Goal: Task Accomplishment & Management: Use online tool/utility

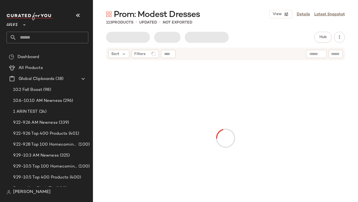
click at [75, 14] on icon "button" at bounding box center [78, 15] width 7 height 7
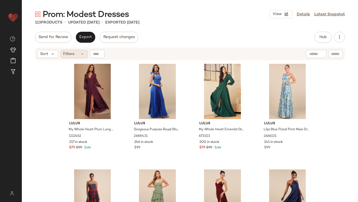
click at [72, 56] on span "Filters" at bounding box center [69, 54] width 11 height 6
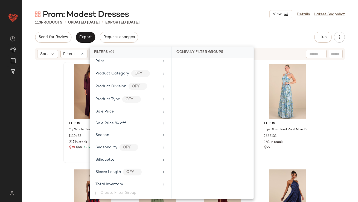
scroll to position [418, 0]
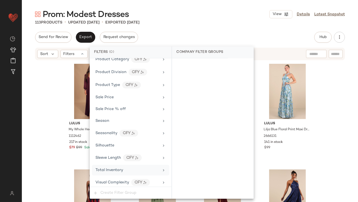
click at [113, 171] on div "Total Inventory" at bounding box center [130, 170] width 77 height 11
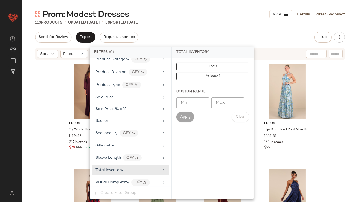
click at [229, 99] on input "Max" at bounding box center [228, 102] width 33 height 11
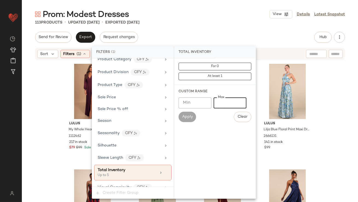
type input "*"
click at [213, 35] on div "Send for Review Export Request changes Hub Send for Review External Review Inte…" at bounding box center [190, 37] width 310 height 11
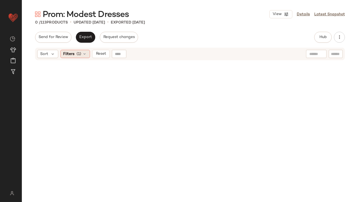
click at [84, 52] on icon at bounding box center [85, 54] width 4 height 4
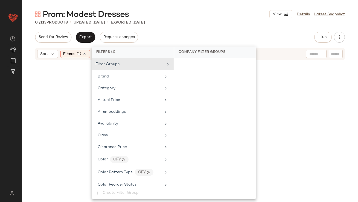
scroll to position [423, 0]
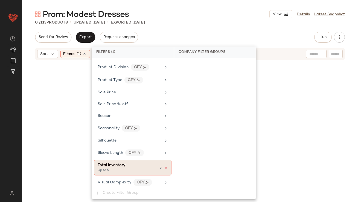
click at [164, 166] on icon at bounding box center [166, 168] width 4 height 4
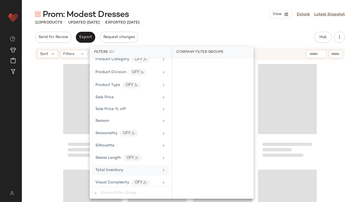
click at [152, 167] on div "Total Inventory" at bounding box center [128, 170] width 64 height 6
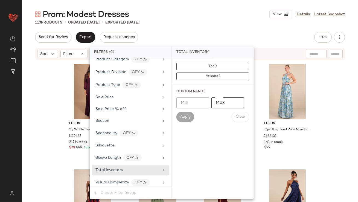
click at [214, 104] on input "Max" at bounding box center [228, 102] width 33 height 11
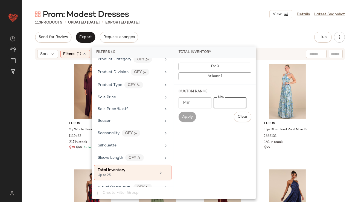
scroll to position [423, 0]
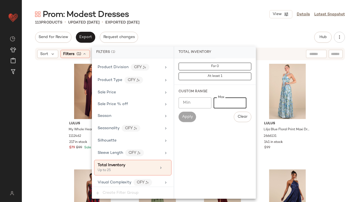
type input "**"
click at [226, 25] on div "113 Products • updated Oct 8th • Exported Oct 8th" at bounding box center [190, 22] width 337 height 5
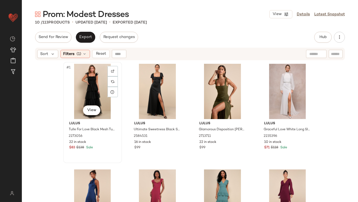
click at [94, 80] on div "#1 View" at bounding box center [92, 91] width 55 height 55
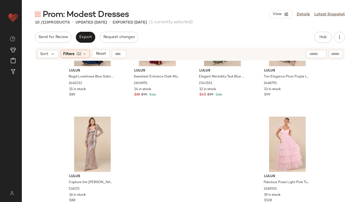
scroll to position [163, 0]
click at [277, 137] on div "#10 View" at bounding box center [287, 144] width 55 height 55
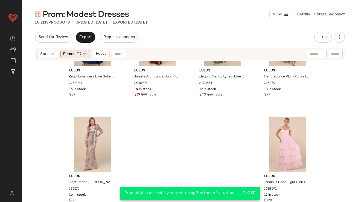
click at [74, 56] on div "Filters (1)" at bounding box center [76, 54] width 30 height 8
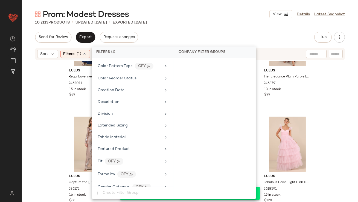
scroll to position [423, 0]
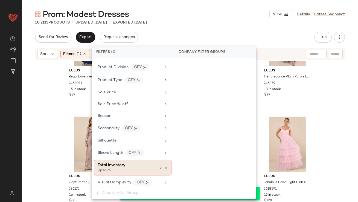
click at [165, 166] on icon at bounding box center [166, 168] width 4 height 4
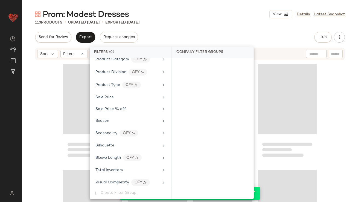
click at [205, 38] on div "Send for Review Export Request changes Hub Send for Review External Review Inte…" at bounding box center [190, 37] width 310 height 11
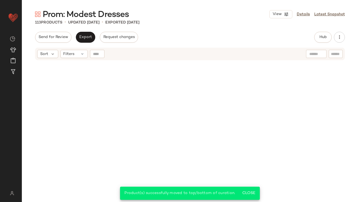
scroll to position [2911, 0]
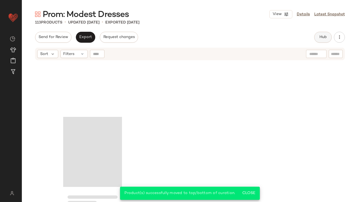
click at [330, 35] on button "Hub" at bounding box center [324, 37] width 18 height 11
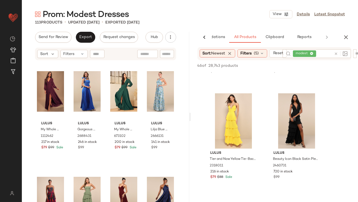
scroll to position [213, 0]
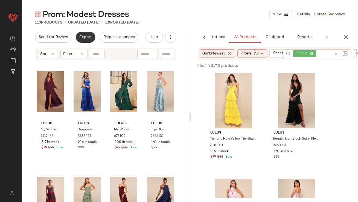
click at [79, 41] on button "Export" at bounding box center [85, 37] width 19 height 11
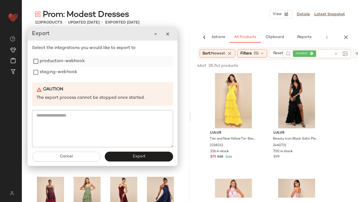
click at [71, 61] on label "production-webhook" at bounding box center [62, 61] width 45 height 11
click at [69, 69] on label "staging-webhook" at bounding box center [59, 72] width 38 height 11
click at [124, 160] on button "Export" at bounding box center [139, 157] width 68 height 10
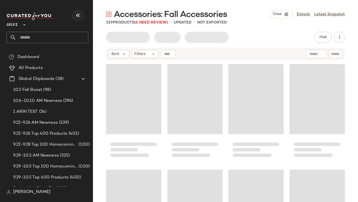
click at [78, 16] on icon "button" at bounding box center [78, 15] width 7 height 7
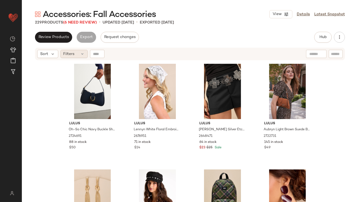
click at [81, 53] on icon at bounding box center [83, 54] width 4 height 4
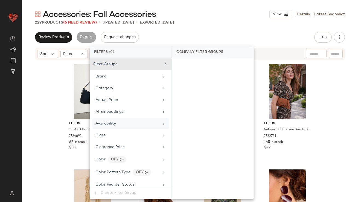
click at [121, 124] on div "Availability" at bounding box center [128, 124] width 64 height 6
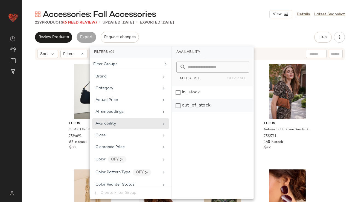
click at [190, 108] on div "out_of_stock" at bounding box center [213, 105] width 82 height 13
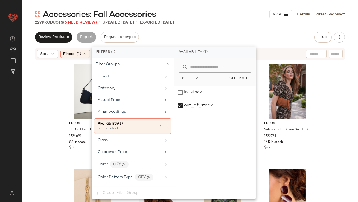
click at [211, 30] on div "Accessories: Fall Accessories View Details Latest Snapshot 229 Products (6 Need…" at bounding box center [190, 105] width 337 height 193
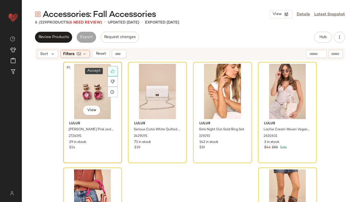
click at [108, 73] on div at bounding box center [113, 71] width 10 height 10
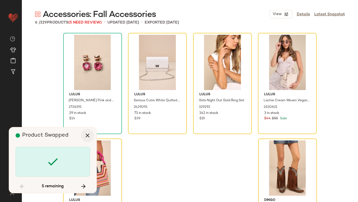
click at [88, 136] on icon "button" at bounding box center [87, 135] width 7 height 7
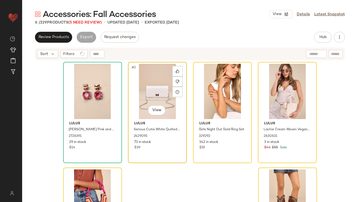
click at [138, 86] on div "#2 View" at bounding box center [157, 91] width 55 height 55
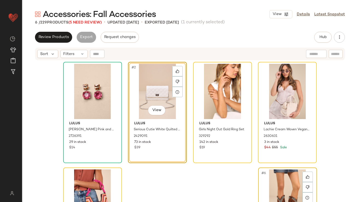
click at [271, 173] on div "#6 View" at bounding box center [287, 197] width 55 height 55
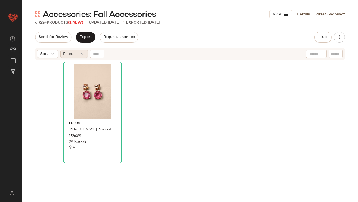
click at [76, 57] on div "Filters" at bounding box center [74, 54] width 27 height 8
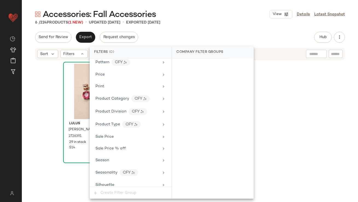
scroll to position [420, 0]
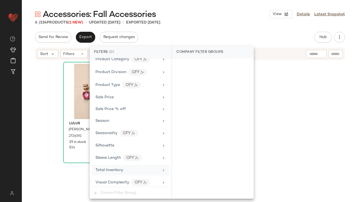
click at [106, 167] on div "Total Inventory" at bounding box center [110, 170] width 28 height 6
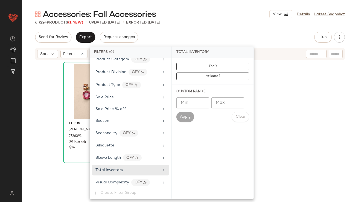
click at [217, 102] on input "Max" at bounding box center [228, 102] width 33 height 11
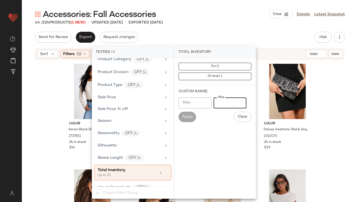
type input "**"
click at [231, 15] on div "Accessories: Fall Accessories View Details Latest Snapshot" at bounding box center [190, 14] width 337 height 11
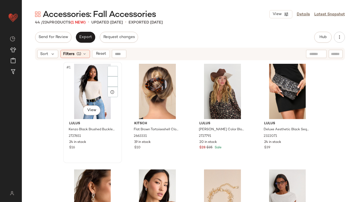
click at [82, 87] on div "#1 View" at bounding box center [92, 91] width 55 height 55
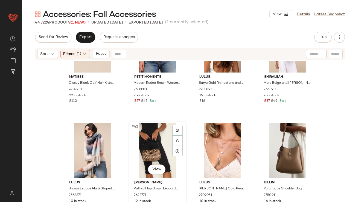
scroll to position [1009, 0]
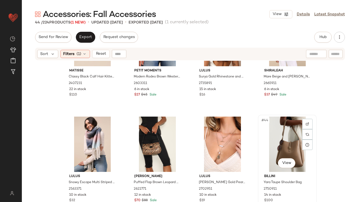
click at [283, 132] on div "#44 View" at bounding box center [287, 144] width 55 height 55
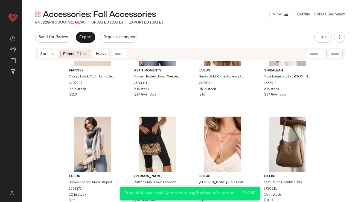
click at [85, 55] on icon at bounding box center [85, 54] width 4 height 4
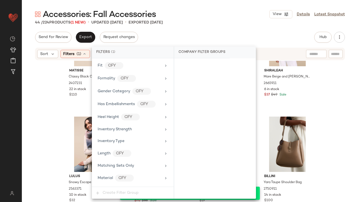
scroll to position [424, 0]
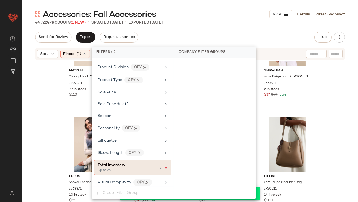
click at [165, 166] on icon at bounding box center [166, 168] width 4 height 4
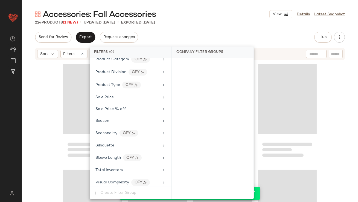
click at [227, 41] on div "Send for Review Export Request changes Hub Send for Review External Review Inte…" at bounding box center [190, 37] width 310 height 11
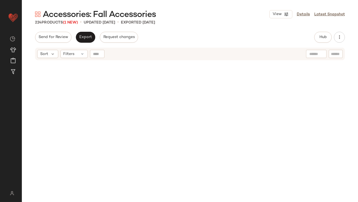
scroll to position [0, 0]
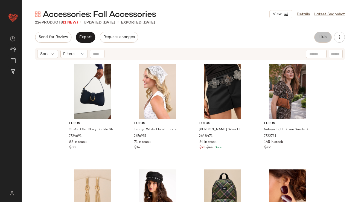
click at [319, 36] on button "Hub" at bounding box center [324, 37] width 18 height 11
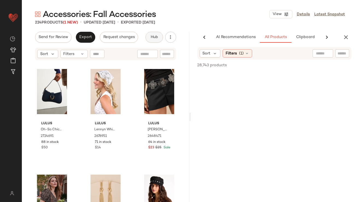
scroll to position [0, 31]
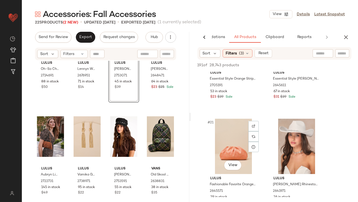
scroll to position [1011, 0]
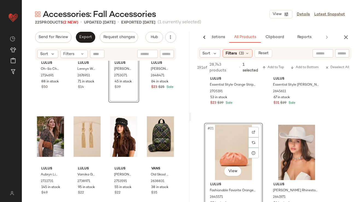
drag, startPoint x: 232, startPoint y: 152, endPoint x: 229, endPoint y: 152, distance: 3.0
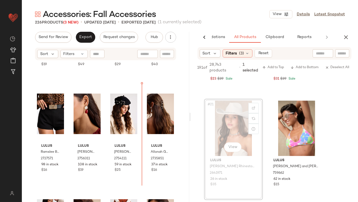
scroll to position [409, 0]
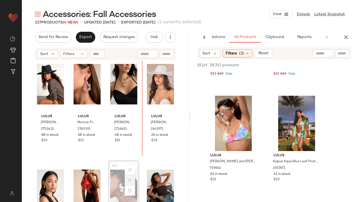
scroll to position [1703, 0]
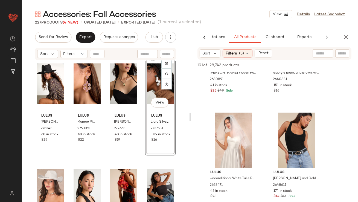
scroll to position [1328, 0]
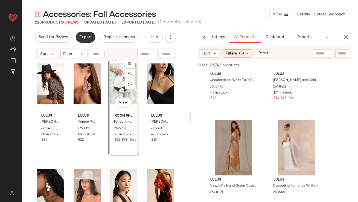
click at [81, 37] on span "Export" at bounding box center [85, 37] width 13 height 4
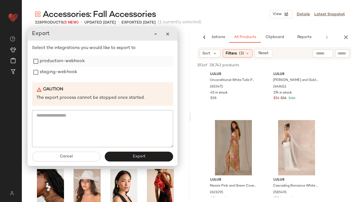
click at [66, 61] on label "production-webhook" at bounding box center [62, 61] width 45 height 11
click at [64, 72] on label "staging-webhook" at bounding box center [59, 72] width 38 height 11
click at [128, 157] on button "Export" at bounding box center [139, 157] width 68 height 10
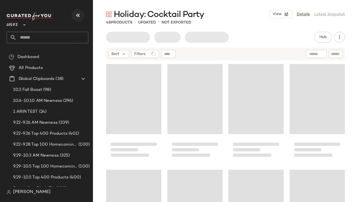
click at [78, 17] on icon "button" at bounding box center [78, 15] width 7 height 7
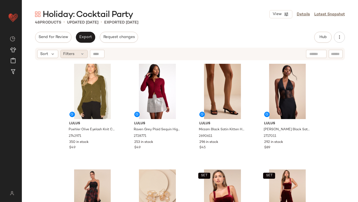
click at [79, 56] on div "Filters" at bounding box center [74, 54] width 27 height 8
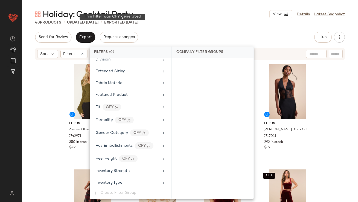
scroll to position [432, 0]
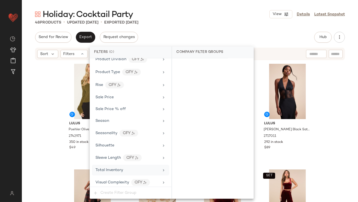
click at [109, 168] on span "Total Inventory" at bounding box center [110, 170] width 28 height 4
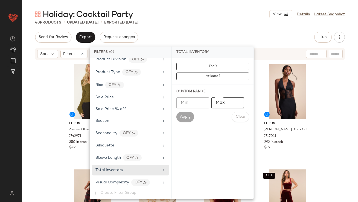
click at [229, 101] on input "Max" at bounding box center [228, 102] width 33 height 11
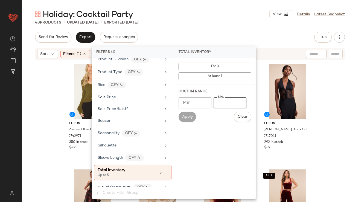
type input "*"
click at [219, 12] on div "Holiday: Cocktail Party View Details Latest Snapshot" at bounding box center [190, 14] width 337 height 11
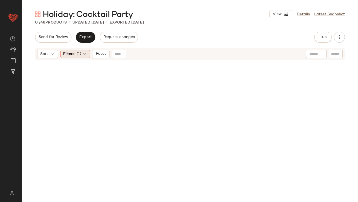
click at [75, 53] on div "Filters (1)" at bounding box center [76, 54] width 30 height 8
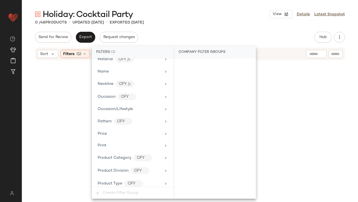
scroll to position [427, 0]
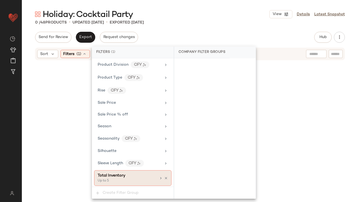
click at [134, 174] on div "Total Inventory" at bounding box center [127, 176] width 59 height 6
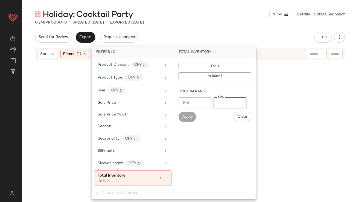
click at [217, 102] on input "*" at bounding box center [230, 102] width 33 height 11
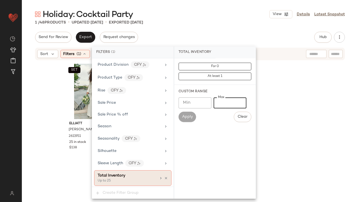
type input "**"
click at [165, 176] on icon at bounding box center [166, 178] width 4 height 4
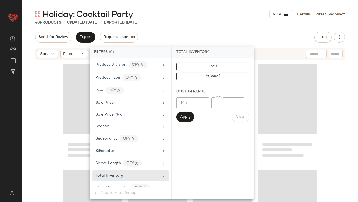
click at [235, 5] on main "Holiday: Cocktail Party View Details Latest Snapshot 48 Products • updated Oct …" at bounding box center [179, 101] width 358 height 202
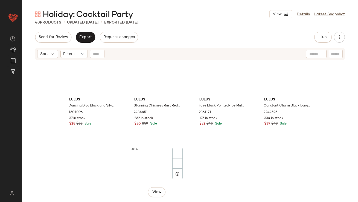
scroll to position [0, 0]
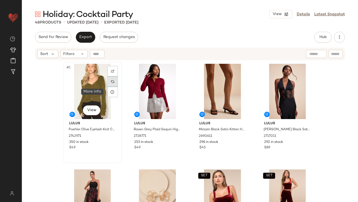
click at [110, 84] on div at bounding box center [113, 81] width 10 height 10
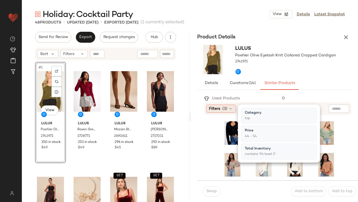
click at [211, 109] on span "Filters" at bounding box center [214, 109] width 11 height 6
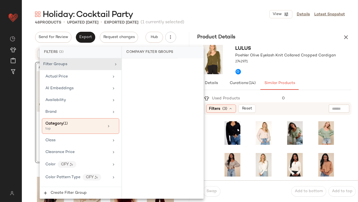
scroll to position [459, 0]
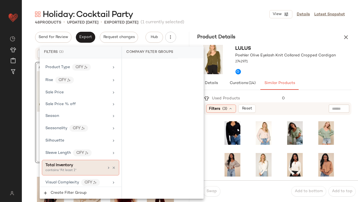
click at [70, 168] on div "contains "At least 1"" at bounding box center [72, 170] width 55 height 5
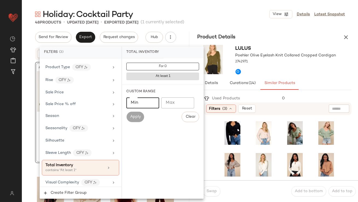
click at [148, 102] on input "Min" at bounding box center [143, 102] width 33 height 11
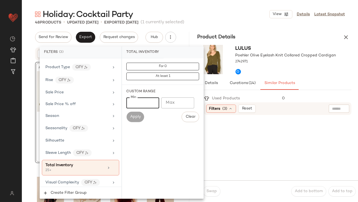
type input "**"
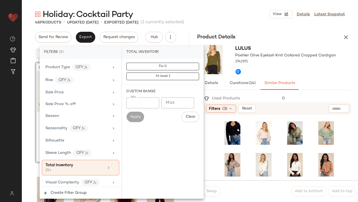
click at [301, 68] on div at bounding box center [286, 70] width 101 height 10
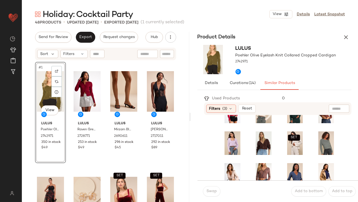
scroll to position [157, 0]
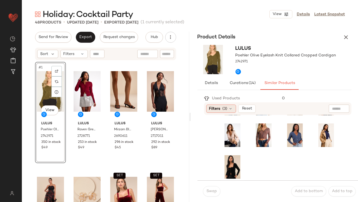
click at [228, 109] on span "(3)" at bounding box center [225, 109] width 5 height 6
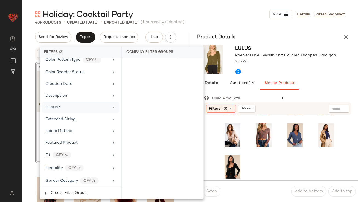
scroll to position [122, 0]
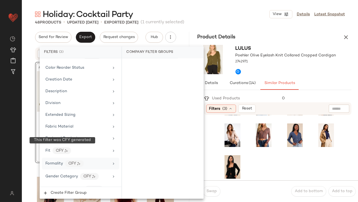
click at [56, 161] on div "Formality" at bounding box center [54, 164] width 18 height 6
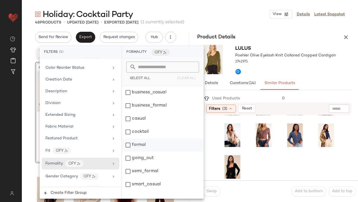
click at [128, 142] on div "formal" at bounding box center [163, 145] width 82 height 13
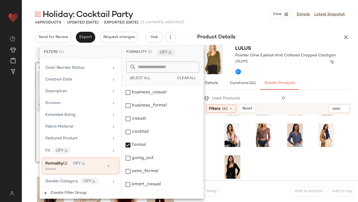
click at [267, 64] on div "2742971" at bounding box center [286, 62] width 101 height 8
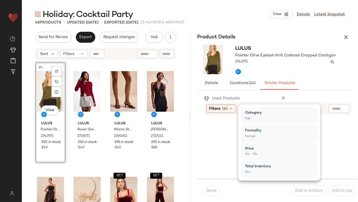
click at [268, 64] on div "2742971" at bounding box center [286, 62] width 101 height 8
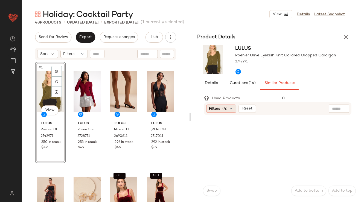
click at [219, 108] on span "Filters" at bounding box center [214, 109] width 11 height 6
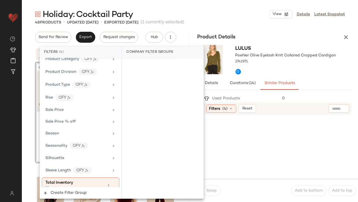
scroll to position [411, 0]
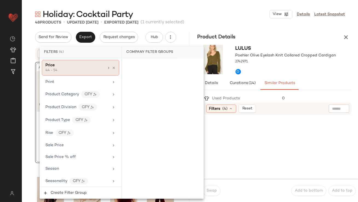
click at [112, 66] on icon at bounding box center [114, 68] width 4 height 4
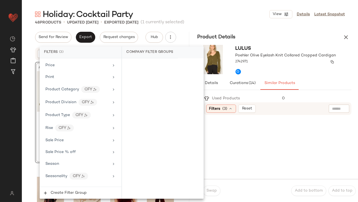
click at [280, 61] on div "2742971" at bounding box center [286, 62] width 101 height 8
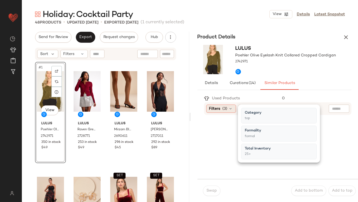
click at [214, 107] on span "Filters" at bounding box center [214, 109] width 11 height 6
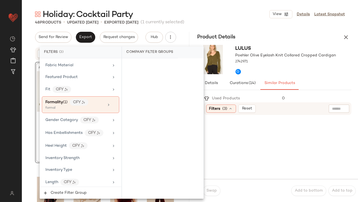
scroll to position [183, 0]
click at [113, 106] on div "Formality (1) CFY formal" at bounding box center [80, 104] width 77 height 17
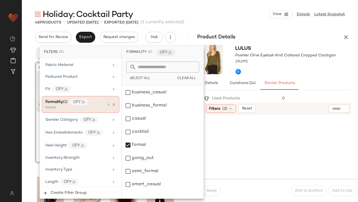
click at [112, 103] on icon at bounding box center [114, 105] width 4 height 4
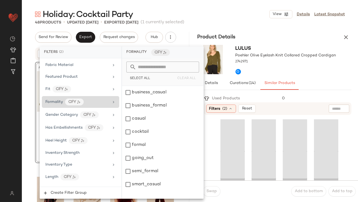
click at [304, 74] on div at bounding box center [286, 70] width 101 height 10
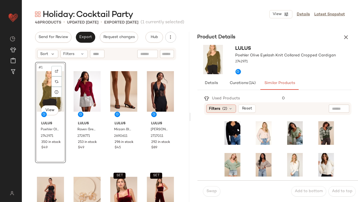
click at [217, 110] on span "Filters" at bounding box center [214, 109] width 11 height 6
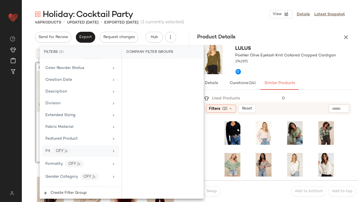
scroll to position [124, 0]
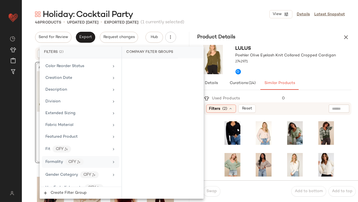
click at [47, 162] on span "Formality" at bounding box center [54, 162] width 18 height 4
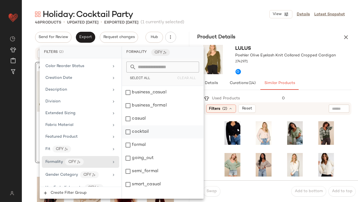
click at [139, 133] on div "cocktail" at bounding box center [163, 131] width 82 height 13
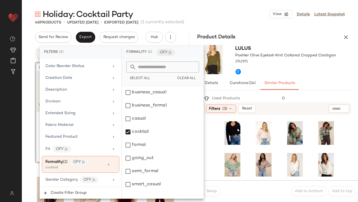
click at [294, 69] on div at bounding box center [286, 70] width 101 height 10
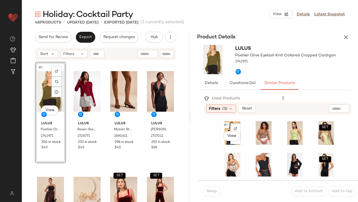
click at [226, 124] on span "#1" at bounding box center [227, 124] width 6 height 5
click at [207, 194] on button "Swap" at bounding box center [212, 191] width 18 height 10
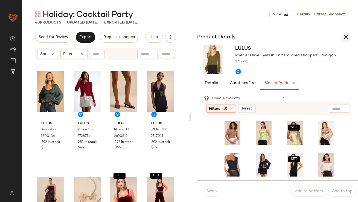
click at [344, 38] on icon "button" at bounding box center [346, 37] width 7 height 7
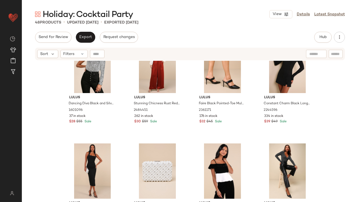
scroll to position [265, 0]
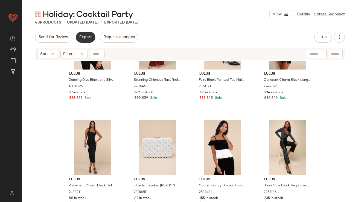
click at [87, 36] on span "Export" at bounding box center [85, 37] width 13 height 4
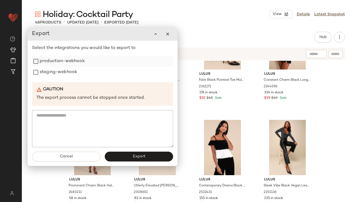
click at [73, 59] on label "production-webhook" at bounding box center [62, 61] width 45 height 11
click at [72, 73] on label "staging-webhook" at bounding box center [58, 72] width 38 height 11
click at [117, 159] on button "Export" at bounding box center [139, 157] width 68 height 10
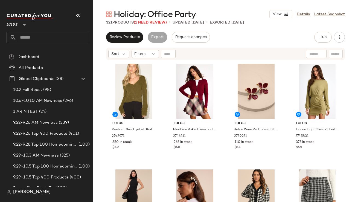
click at [78, 14] on icon "button" at bounding box center [78, 15] width 7 height 7
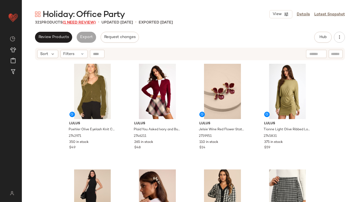
click at [90, 22] on span "(1 Need Review)" at bounding box center [79, 23] width 33 height 4
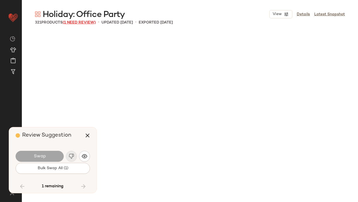
scroll to position [6131, 0]
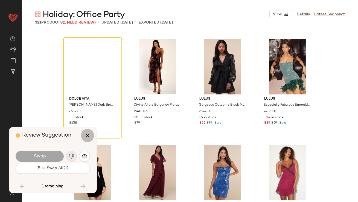
click at [89, 133] on icon "button" at bounding box center [87, 135] width 7 height 7
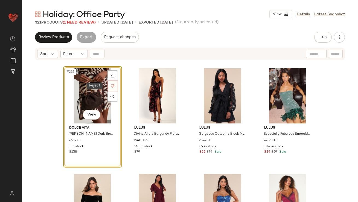
click at [111, 85] on icon at bounding box center [113, 86] width 4 height 4
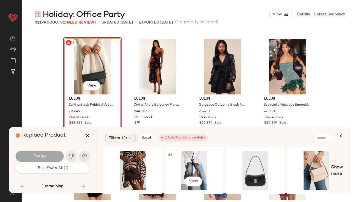
click at [203, 162] on div "#1 View" at bounding box center [194, 170] width 55 height 39
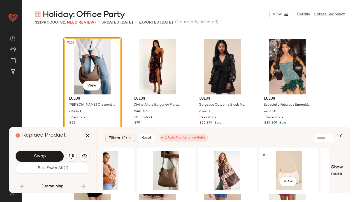
scroll to position [0, 309]
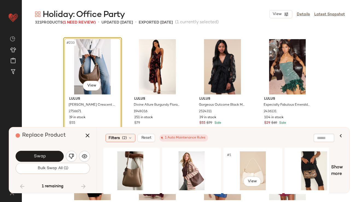
click at [257, 162] on div "#1 View" at bounding box center [253, 170] width 55 height 39
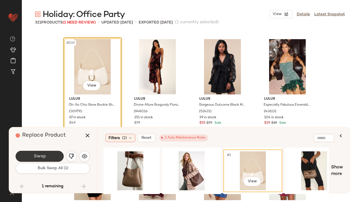
click at [51, 155] on button "Swap" at bounding box center [40, 156] width 48 height 11
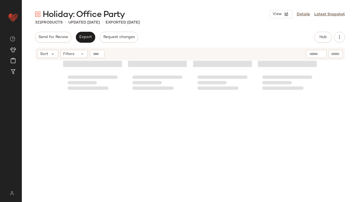
scroll to position [2574, 0]
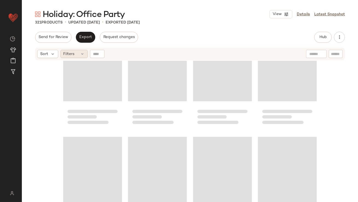
click at [69, 56] on span "Filters" at bounding box center [69, 54] width 11 height 6
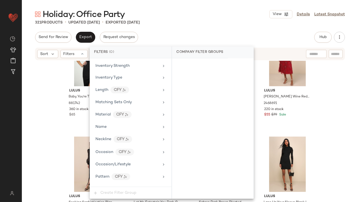
scroll to position [444, 0]
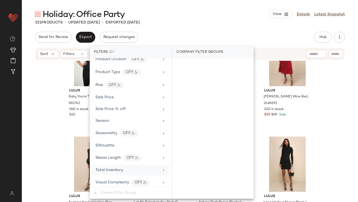
click at [120, 165] on div "Total Inventory" at bounding box center [130, 170] width 77 height 11
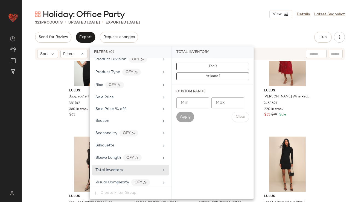
click at [225, 108] on input "Max" at bounding box center [228, 102] width 33 height 11
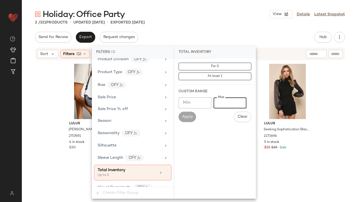
type input "*"
click at [189, 28] on div "Holiday: Office Party View Details Latest Snapshot 2 / 321 Products • updated O…" at bounding box center [190, 105] width 337 height 193
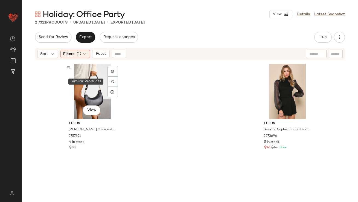
click at [108, 79] on div at bounding box center [113, 81] width 10 height 10
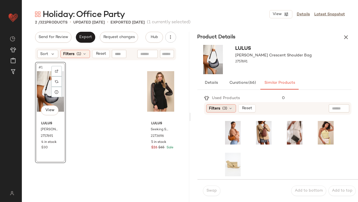
click at [215, 111] on span "Filters" at bounding box center [214, 109] width 11 height 6
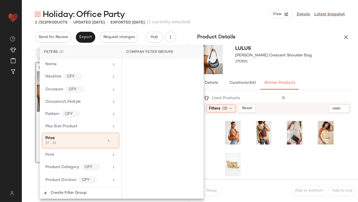
scroll to position [459, 0]
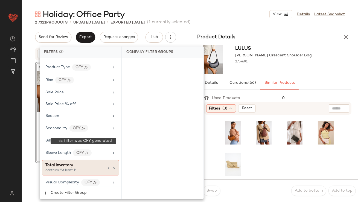
click at [75, 160] on div "Total Inventory contains "At least 1"" at bounding box center [80, 168] width 77 height 16
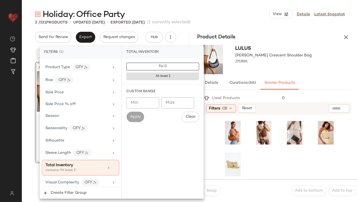
click at [147, 105] on input "Min" at bounding box center [143, 102] width 33 height 11
type input "**"
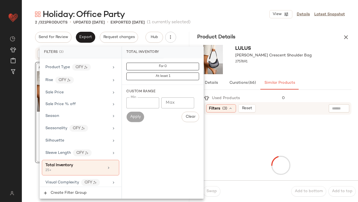
click at [275, 66] on div at bounding box center [274, 67] width 77 height 4
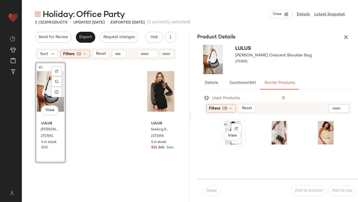
click at [228, 125] on span "#1" at bounding box center [227, 124] width 6 height 5
click at [208, 190] on span "Swap" at bounding box center [211, 191] width 11 height 4
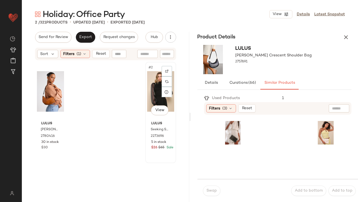
click at [150, 88] on div "#2 View" at bounding box center [160, 91] width 27 height 55
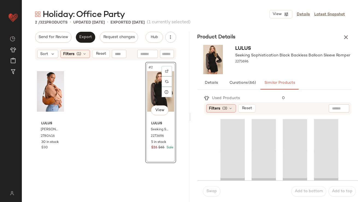
click at [223, 110] on span "(3)" at bounding box center [225, 109] width 5 height 6
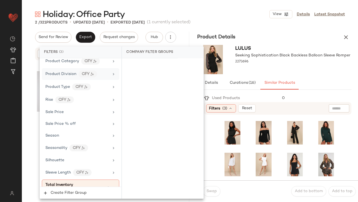
scroll to position [459, 0]
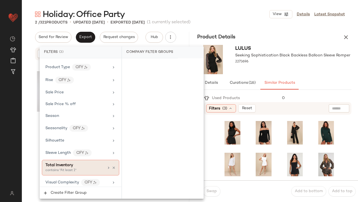
click at [67, 168] on div "contains "At least 1"" at bounding box center [72, 170] width 55 height 5
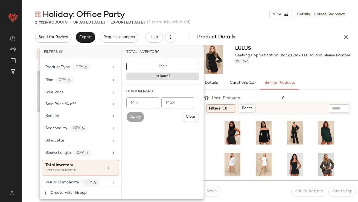
click at [144, 106] on input "Min" at bounding box center [143, 102] width 33 height 11
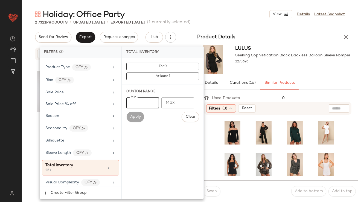
type input "**"
click at [222, 12] on div "Holiday: Office Party View Details Latest Snapshot" at bounding box center [190, 14] width 337 height 11
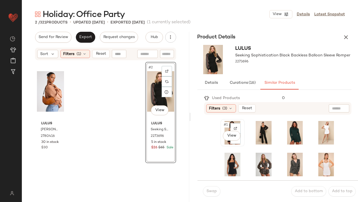
click at [226, 126] on span "#1" at bounding box center [227, 124] width 6 height 5
click at [213, 187] on button "Swap" at bounding box center [212, 191] width 18 height 10
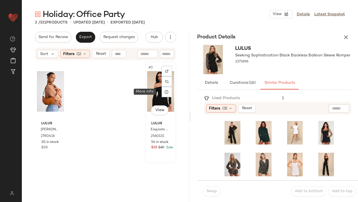
click at [157, 90] on div "#2 View" at bounding box center [160, 91] width 27 height 55
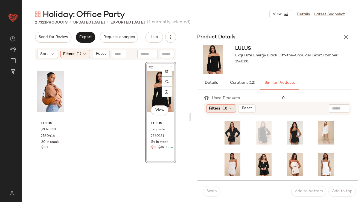
click at [223, 105] on div "Filters (3)" at bounding box center [221, 108] width 30 height 8
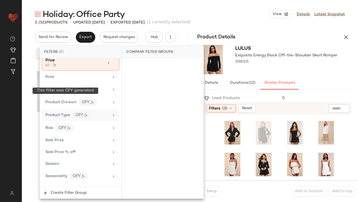
scroll to position [459, 0]
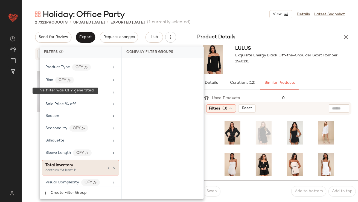
click at [71, 164] on span "Total Inventory" at bounding box center [59, 165] width 28 height 4
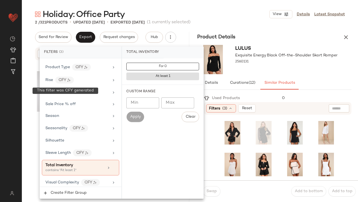
click at [140, 98] on input "Min" at bounding box center [143, 102] width 33 height 11
type input "**"
click at [284, 71] on div "Lulus Exquisite Energy Black Off-the-Shoulder Skort Romper 2560131" at bounding box center [287, 59] width 102 height 29
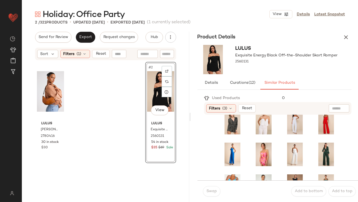
scroll to position [116, 0]
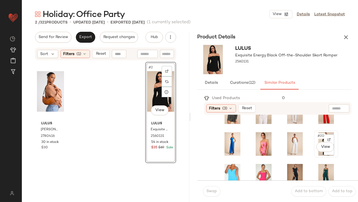
click at [316, 139] on div "#20 View" at bounding box center [326, 144] width 21 height 24
click at [212, 188] on button "Swap" at bounding box center [212, 191] width 18 height 10
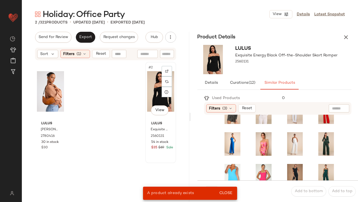
click at [157, 101] on div "#2 View" at bounding box center [160, 91] width 27 height 55
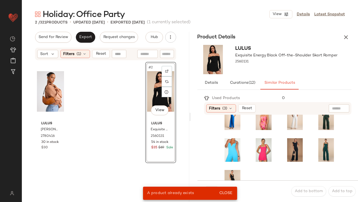
scroll to position [142, 0]
click at [286, 144] on span "#23" at bounding box center [290, 141] width 8 height 5
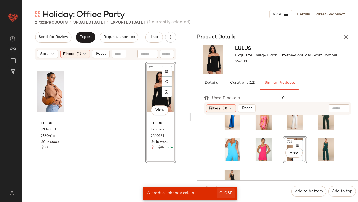
click at [227, 191] on span "Close" at bounding box center [225, 193] width 13 height 4
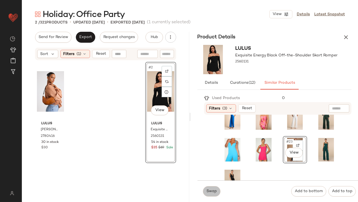
click at [214, 191] on span "Swap" at bounding box center [211, 191] width 11 height 4
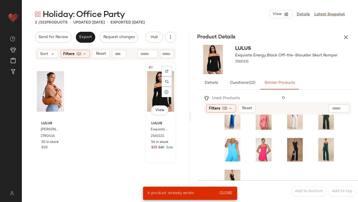
click at [147, 95] on div "#2 View" at bounding box center [160, 91] width 27 height 55
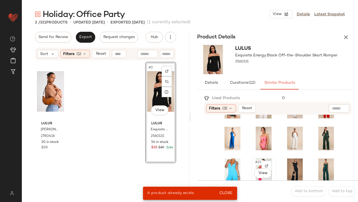
scroll to position [117, 0]
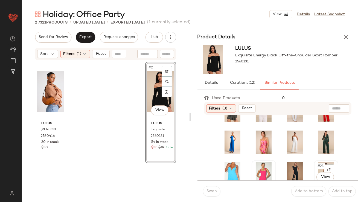
click at [317, 166] on span "#24" at bounding box center [321, 165] width 8 height 5
click at [214, 189] on span "Swap" at bounding box center [211, 191] width 11 height 4
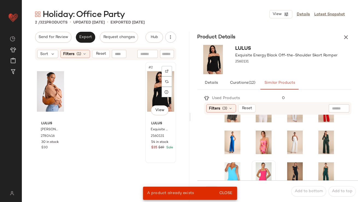
click at [154, 83] on div "#2 View" at bounding box center [160, 91] width 27 height 55
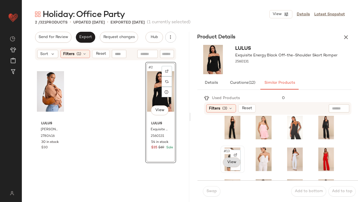
scroll to position [68, 0]
click at [286, 153] on span "#15" at bounding box center [290, 151] width 8 height 5
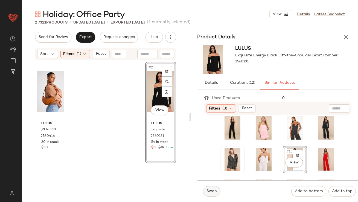
click at [206, 191] on span "Swap" at bounding box center [211, 191] width 11 height 4
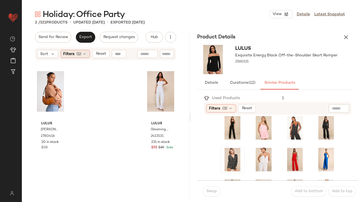
click at [85, 56] on div "Filters (1)" at bounding box center [76, 54] width 30 height 8
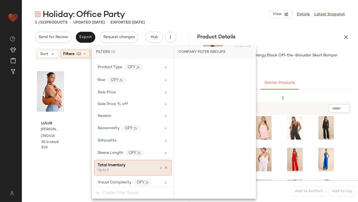
click at [165, 166] on icon at bounding box center [166, 168] width 4 height 4
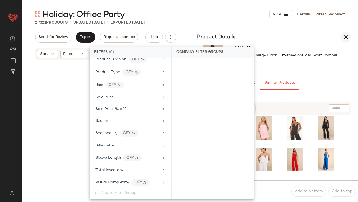
scroll to position [37, 0]
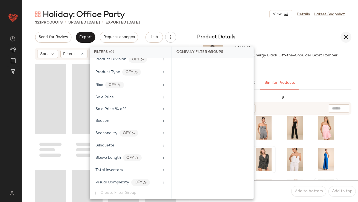
click at [348, 34] on icon "button" at bounding box center [346, 37] width 7 height 7
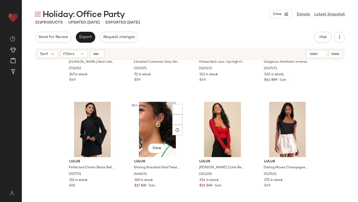
scroll to position [305, 0]
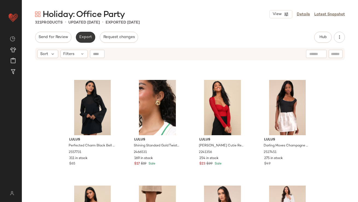
click at [91, 40] on button "Export" at bounding box center [85, 37] width 19 height 11
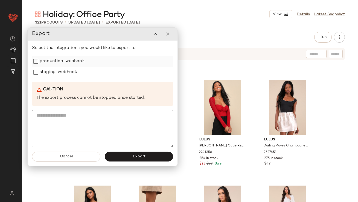
click at [91, 61] on div "production-webhook" at bounding box center [102, 61] width 141 height 11
click at [74, 62] on label "production-webhook" at bounding box center [61, 61] width 45 height 11
click at [66, 72] on label "staging-webhook" at bounding box center [58, 72] width 38 height 11
click at [125, 156] on button "Export" at bounding box center [139, 157] width 68 height 10
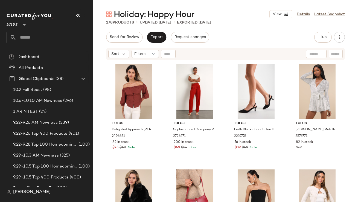
click at [81, 14] on icon "button" at bounding box center [78, 15] width 7 height 7
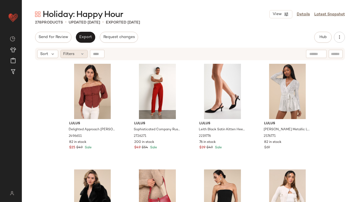
click at [75, 51] on div "Filters" at bounding box center [74, 54] width 27 height 8
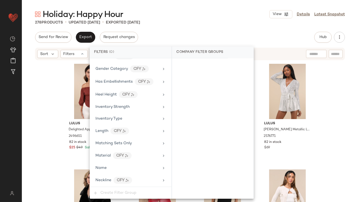
scroll to position [432, 0]
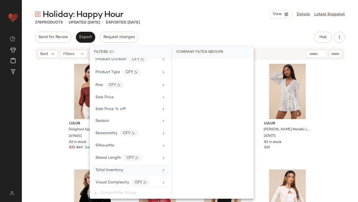
click at [110, 172] on div "Total Inventory" at bounding box center [130, 170] width 77 height 11
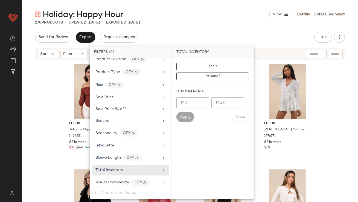
click at [232, 99] on input "Max" at bounding box center [228, 102] width 33 height 11
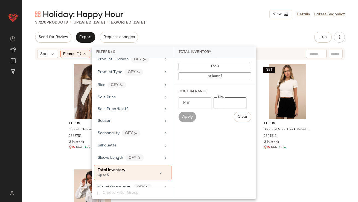
type input "*"
click at [230, 28] on div "Holiday: Happy Hour View Details Latest Snapshot 5 / 278 Products • updated Oct…" at bounding box center [190, 105] width 337 height 193
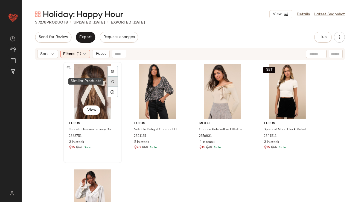
click at [110, 79] on div at bounding box center [113, 81] width 10 height 10
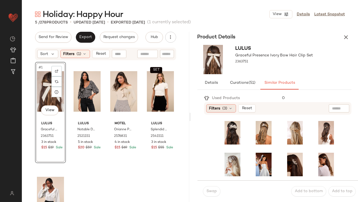
click at [214, 111] on span "Filters" at bounding box center [214, 109] width 11 height 6
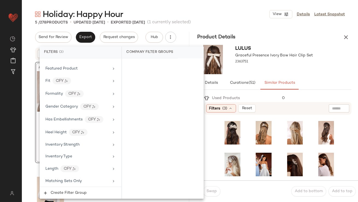
scroll to position [459, 0]
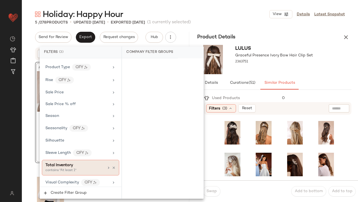
click at [67, 168] on div "contains "At least 1"" at bounding box center [72, 170] width 55 height 5
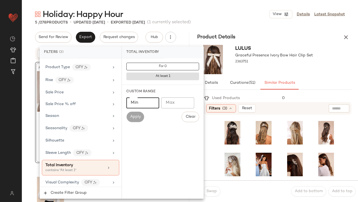
click at [146, 105] on input "Min" at bounding box center [143, 102] width 33 height 11
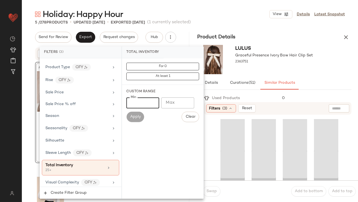
type input "**"
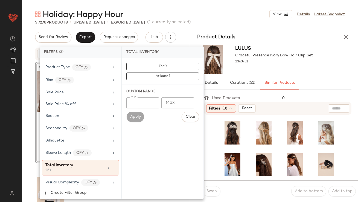
click at [289, 68] on div at bounding box center [275, 67] width 78 height 4
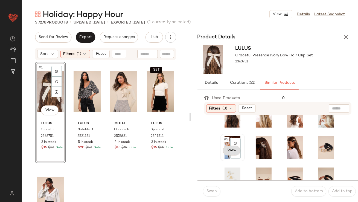
scroll to position [18, 0]
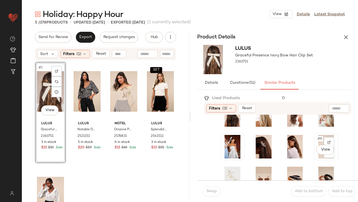
click at [316, 137] on div "#8 View" at bounding box center [326, 147] width 21 height 24
click at [214, 186] on button "Swap" at bounding box center [212, 191] width 18 height 10
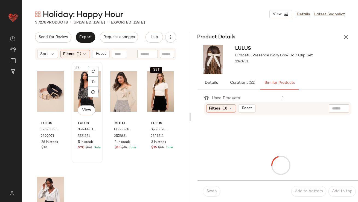
click at [75, 92] on div "#2 View" at bounding box center [87, 91] width 27 height 55
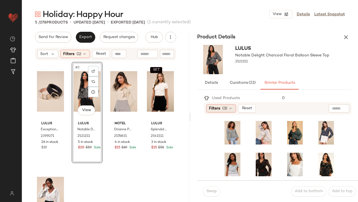
click at [221, 109] on div "Filters (3)" at bounding box center [221, 108] width 30 height 8
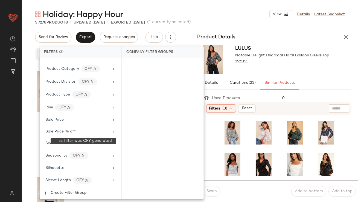
scroll to position [459, 0]
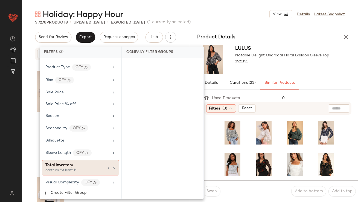
click at [73, 165] on div "Total Inventory contains "At least 1"" at bounding box center [74, 167] width 59 height 11
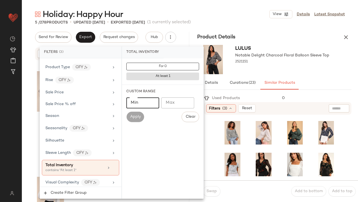
click at [147, 105] on input "Min" at bounding box center [143, 102] width 33 height 11
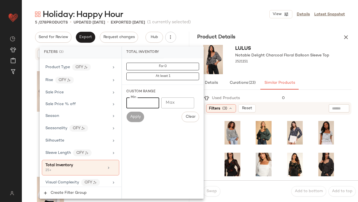
type input "**"
click at [288, 66] on div at bounding box center [283, 67] width 94 height 4
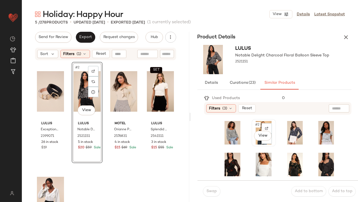
click at [255, 124] on span "#2" at bounding box center [258, 124] width 6 height 5
click at [209, 195] on button "Swap" at bounding box center [212, 191] width 18 height 10
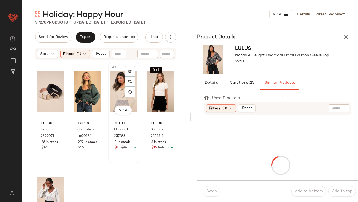
click at [119, 93] on div "#3 View" at bounding box center [123, 91] width 27 height 55
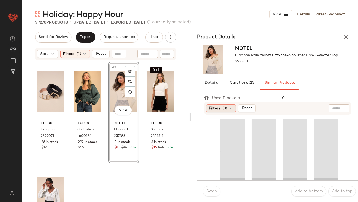
click at [226, 108] on span "(3)" at bounding box center [225, 109] width 5 height 6
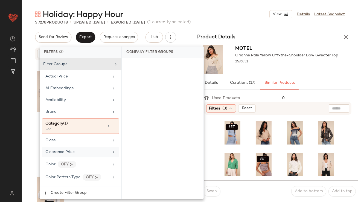
scroll to position [459, 0]
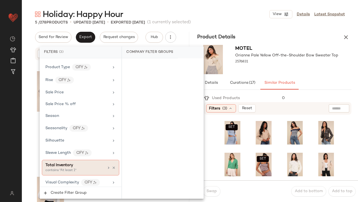
click at [71, 163] on span "Total Inventory" at bounding box center [59, 165] width 28 height 4
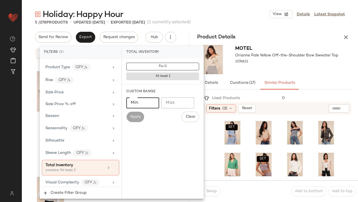
click at [139, 102] on input "Min" at bounding box center [143, 102] width 33 height 11
type input "**"
click at [296, 62] on div "2576831" at bounding box center [287, 62] width 103 height 8
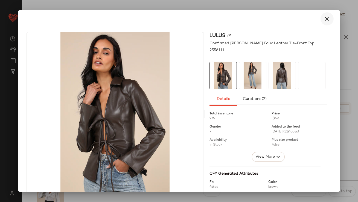
click at [328, 14] on button "button" at bounding box center [327, 18] width 13 height 13
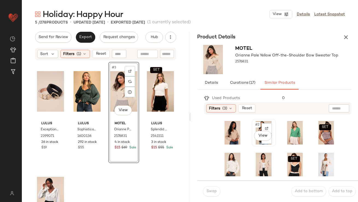
click at [255, 124] on span "#2" at bounding box center [258, 124] width 6 height 5
click at [210, 196] on button "Swap" at bounding box center [212, 191] width 18 height 10
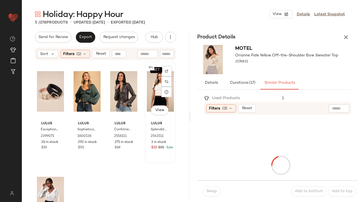
click at [154, 96] on div "SET #4 View" at bounding box center [160, 91] width 27 height 55
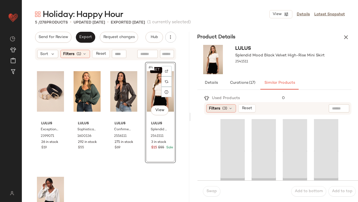
click at [217, 107] on span "Filters" at bounding box center [214, 109] width 11 height 6
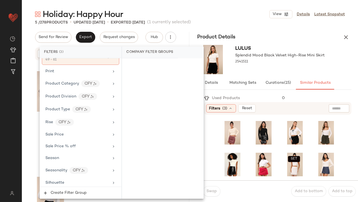
scroll to position [459, 0]
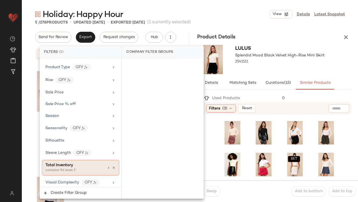
click at [79, 163] on div "Total Inventory" at bounding box center [74, 165] width 59 height 6
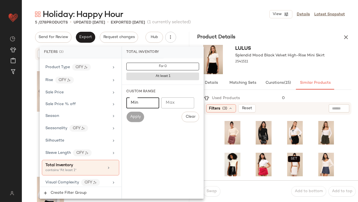
click at [133, 103] on input "Min" at bounding box center [143, 102] width 33 height 11
type input "**"
click at [260, 61] on div "2541511" at bounding box center [281, 62] width 90 height 8
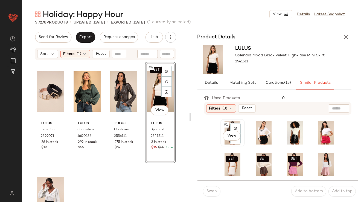
click at [228, 124] on span "#1" at bounding box center [227, 124] width 6 height 5
click at [218, 194] on button "Swap" at bounding box center [212, 191] width 18 height 10
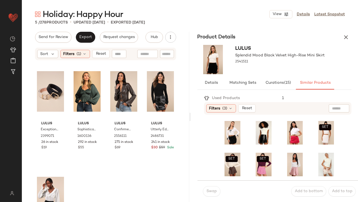
scroll to position [53, 0]
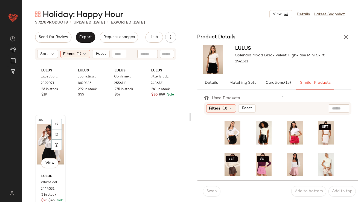
click at [43, 134] on div "#5 View" at bounding box center [50, 144] width 27 height 55
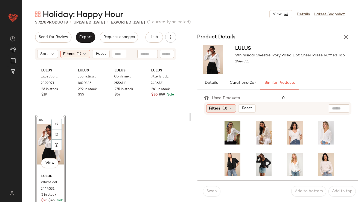
click at [223, 108] on span "(3)" at bounding box center [225, 109] width 5 height 6
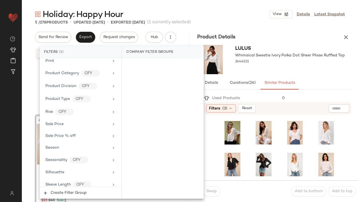
scroll to position [459, 0]
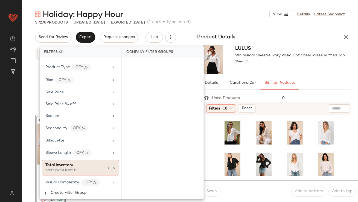
click at [74, 163] on div "Total Inventory" at bounding box center [74, 165] width 59 height 6
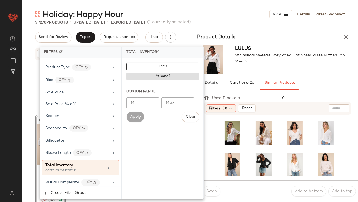
click at [142, 101] on input "Min" at bounding box center [143, 102] width 33 height 11
type input "**"
click at [244, 74] on div "Lulus Whimsical Sweetie Ivory Polka Dot Sheer Plisse Ruffled Top 2444531" at bounding box center [275, 60] width 168 height 34
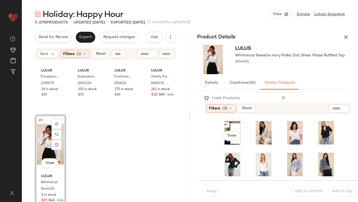
click at [224, 126] on span "#1" at bounding box center [227, 124] width 6 height 5
click at [210, 188] on button "Swap" at bounding box center [212, 191] width 18 height 10
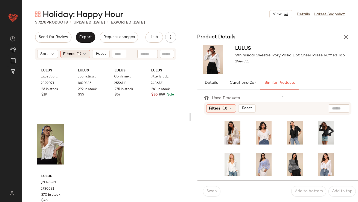
click at [81, 55] on span "(1)" at bounding box center [79, 54] width 5 height 6
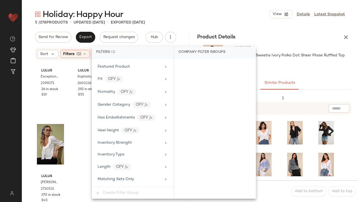
scroll to position [437, 0]
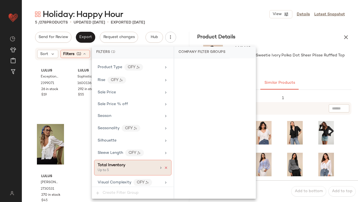
click at [164, 166] on icon at bounding box center [166, 168] width 4 height 4
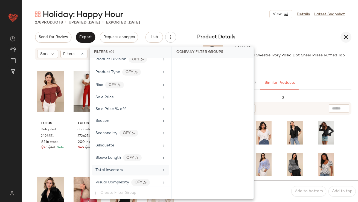
click at [347, 34] on icon "button" at bounding box center [346, 37] width 7 height 7
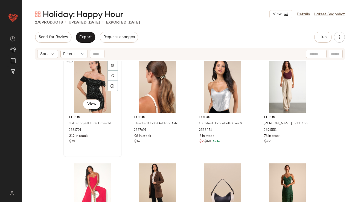
scroll to position [642, 0]
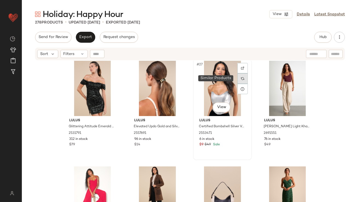
click at [239, 77] on div at bounding box center [243, 78] width 10 height 10
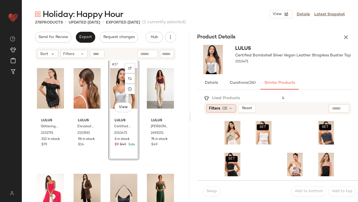
click at [213, 109] on span "Filters" at bounding box center [214, 109] width 11 height 6
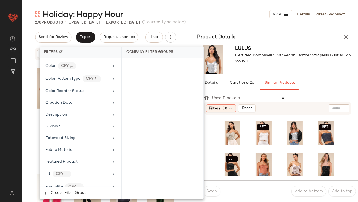
scroll to position [459, 0]
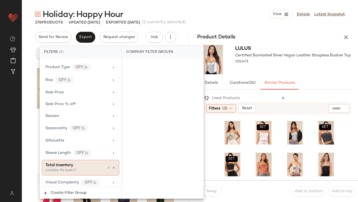
click at [68, 163] on span "Total Inventory" at bounding box center [59, 165] width 28 height 4
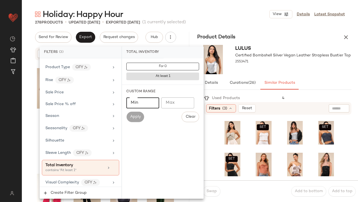
click at [144, 107] on input "Min" at bounding box center [143, 102] width 33 height 11
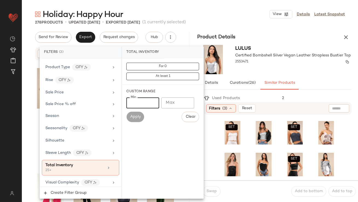
type input "**"
click at [281, 64] on div "2553471" at bounding box center [294, 62] width 116 height 8
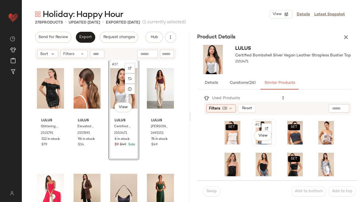
click at [255, 122] on span "#2" at bounding box center [258, 124] width 6 height 5
click at [205, 194] on button "Swap" at bounding box center [212, 191] width 18 height 10
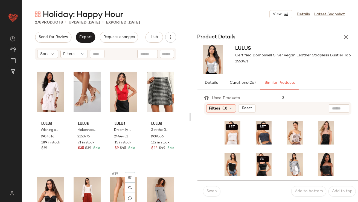
scroll to position [845, 0]
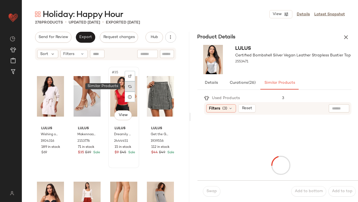
click at [129, 89] on div at bounding box center [130, 86] width 10 height 10
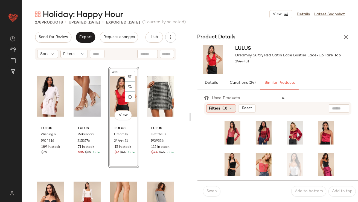
click at [209, 109] on span "Filters" at bounding box center [214, 109] width 11 height 6
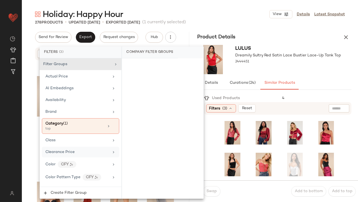
scroll to position [459, 0]
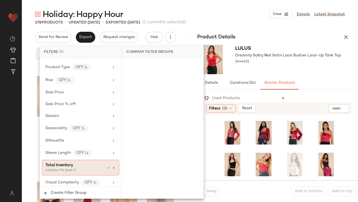
click at [68, 164] on span "Total Inventory" at bounding box center [59, 165] width 28 height 4
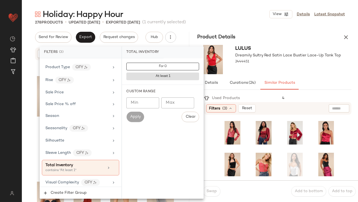
click at [154, 101] on input "*" at bounding box center [143, 102] width 33 height 11
type input "*"
type input "**"
click at [263, 69] on div "Lulus Dreamily Sultry Red Satin Lace Bustier Lace-Up Tank Top 2444451" at bounding box center [289, 59] width 106 height 29
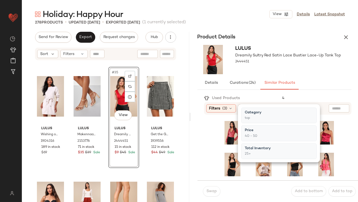
click at [263, 69] on div "Lulus Dreamily Sultry Red Satin Lace Bustier Lace-Up Tank Top 2444451" at bounding box center [289, 59] width 106 height 29
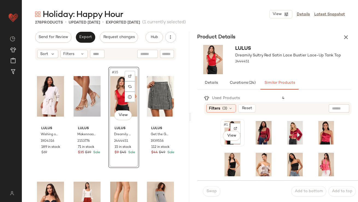
click at [225, 125] on span "#1" at bounding box center [227, 124] width 6 height 5
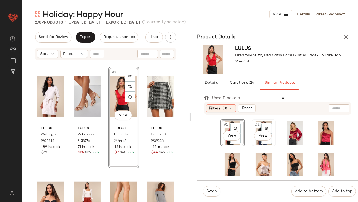
click at [255, 127] on span "#2" at bounding box center [258, 124] width 6 height 5
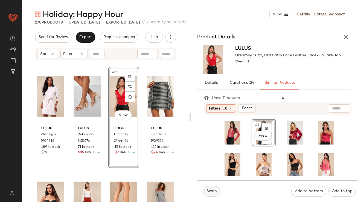
click at [209, 191] on span "Swap" at bounding box center [211, 191] width 11 height 4
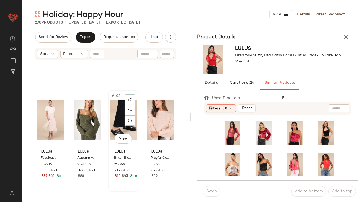
scroll to position [2620, 0]
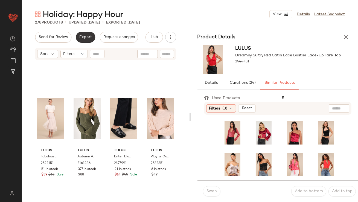
click at [80, 40] on button "Export" at bounding box center [85, 37] width 19 height 11
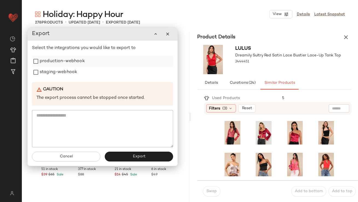
click at [77, 65] on label "production-webhook" at bounding box center [62, 61] width 45 height 11
click at [74, 71] on label "staging-webhook" at bounding box center [59, 72] width 38 height 11
click at [123, 154] on button "Export" at bounding box center [139, 157] width 68 height 10
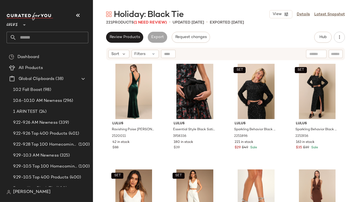
click at [79, 17] on icon "button" at bounding box center [78, 15] width 7 height 7
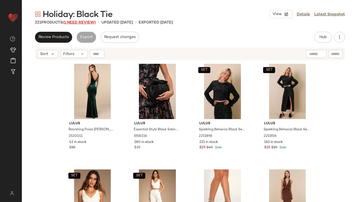
click at [83, 23] on span "(1 Need Review)" at bounding box center [79, 23] width 33 height 4
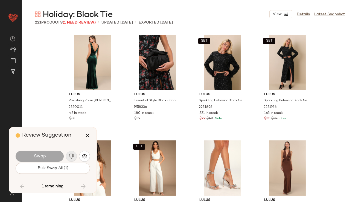
scroll to position [3805, 0]
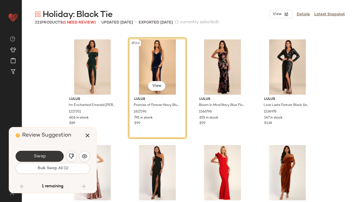
click at [39, 153] on button "Swap" at bounding box center [40, 156] width 48 height 11
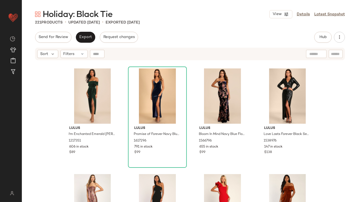
click at [86, 49] on div "Sort Filters" at bounding box center [190, 54] width 310 height 13
click at [81, 53] on icon at bounding box center [83, 54] width 4 height 4
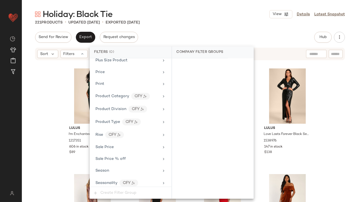
scroll to position [444, 0]
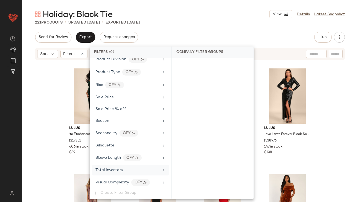
click at [107, 168] on span "Total Inventory" at bounding box center [110, 170] width 28 height 4
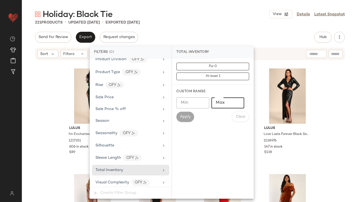
click at [215, 101] on input "Max" at bounding box center [228, 102] width 33 height 11
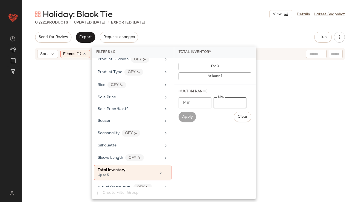
type input "*"
click at [205, 29] on div "Holiday: Black Tie View Details Latest Snapshot 0 / 221 Products • updated [DAT…" at bounding box center [190, 105] width 337 height 193
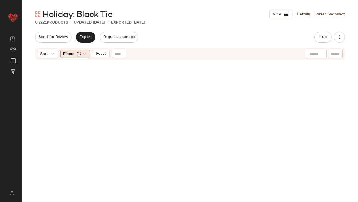
click at [83, 53] on icon at bounding box center [85, 54] width 4 height 4
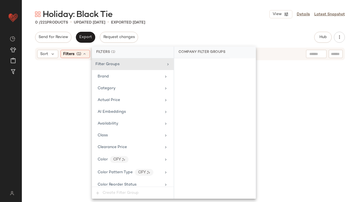
scroll to position [449, 0]
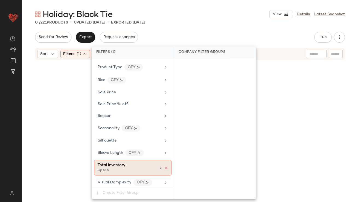
click at [165, 166] on icon at bounding box center [166, 168] width 4 height 4
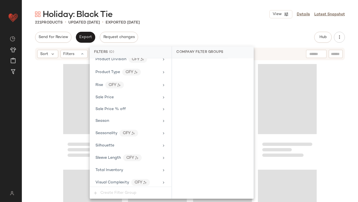
click at [213, 25] on div "Holiday: Black Tie View Details Latest Snapshot 221 Products • updated [DATE] •…" at bounding box center [190, 105] width 337 height 193
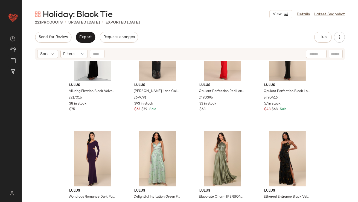
scroll to position [2296, 0]
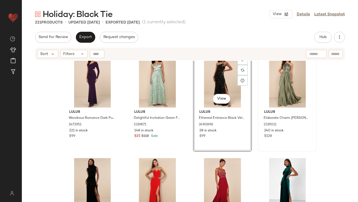
scroll to position [2395, 0]
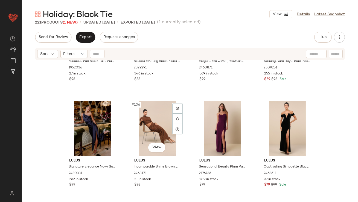
scroll to position [2721, 0]
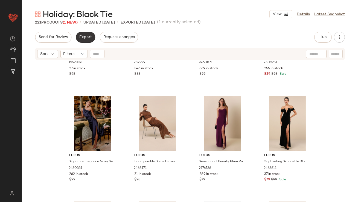
click at [84, 41] on button "Export" at bounding box center [85, 37] width 19 height 11
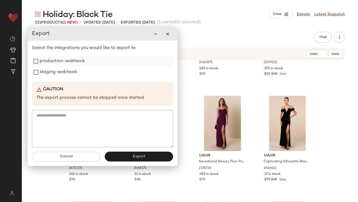
click at [74, 56] on label "production-webhook" at bounding box center [62, 61] width 45 height 11
click at [71, 72] on label "staging-webhook" at bounding box center [59, 72] width 38 height 11
click at [117, 158] on button "Export" at bounding box center [139, 157] width 68 height 10
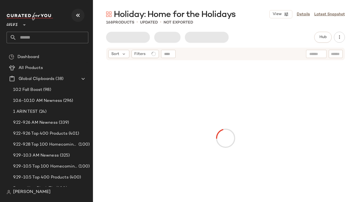
click at [82, 18] on button "button" at bounding box center [77, 15] width 13 height 13
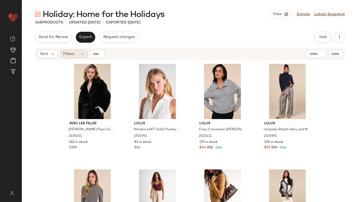
click at [74, 50] on div "Filters" at bounding box center [74, 54] width 27 height 8
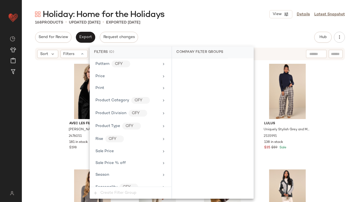
scroll to position [432, 0]
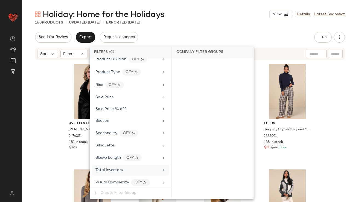
click at [107, 168] on span "Total Inventory" at bounding box center [110, 170] width 28 height 4
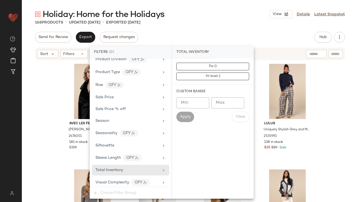
click at [223, 102] on input "Max" at bounding box center [228, 102] width 33 height 11
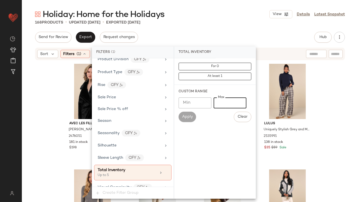
type input "*"
click at [212, 27] on div "Holiday: Home for the Holidays View Details Latest Snapshot 168 Products • upda…" at bounding box center [190, 105] width 337 height 193
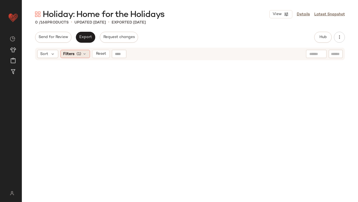
click at [65, 54] on span "Filters" at bounding box center [69, 54] width 11 height 6
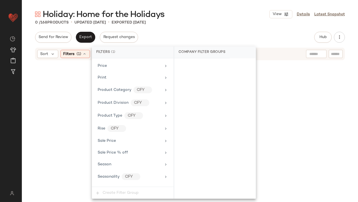
scroll to position [437, 0]
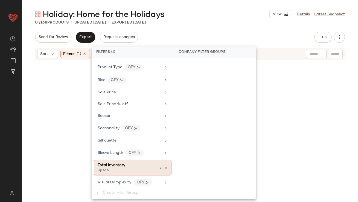
click at [164, 166] on icon at bounding box center [166, 168] width 4 height 4
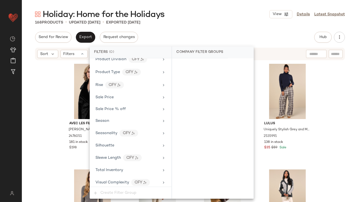
click at [228, 28] on div "Holiday: Home for the Holidays View Details Latest Snapshot 168 Products • upda…" at bounding box center [190, 105] width 337 height 193
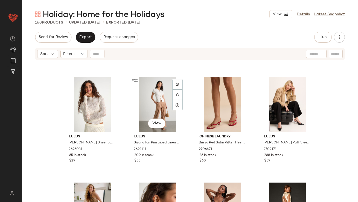
scroll to position [619, 0]
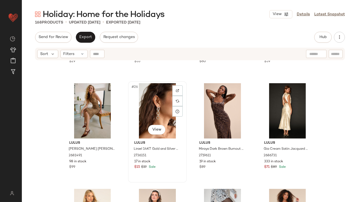
click at [177, 103] on div at bounding box center [178, 101] width 10 height 10
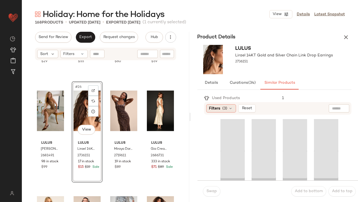
click at [220, 108] on div "Filters (3)" at bounding box center [221, 108] width 30 height 8
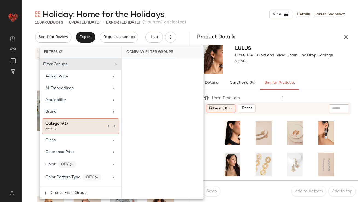
scroll to position [459, 0]
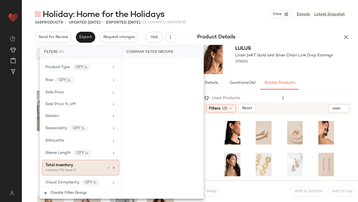
click at [60, 163] on span "Total Inventory" at bounding box center [59, 165] width 28 height 4
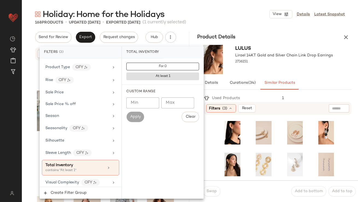
click at [138, 104] on input "Min" at bounding box center [143, 102] width 33 height 11
type input "**"
click at [323, 61] on div "2736151" at bounding box center [285, 62] width 98 height 8
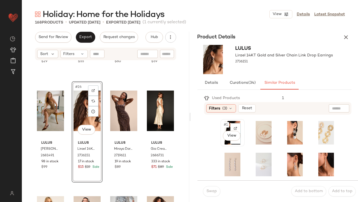
click at [228, 124] on span "#1" at bounding box center [227, 124] width 6 height 5
click at [208, 189] on span "Swap" at bounding box center [211, 191] width 11 height 4
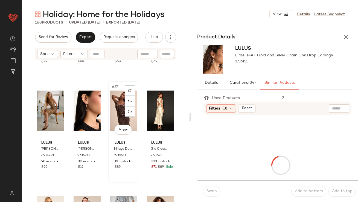
click at [113, 113] on div "#27 View" at bounding box center [123, 110] width 27 height 55
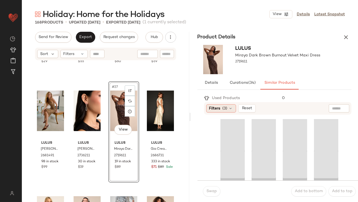
click at [222, 110] on div "Filters (3)" at bounding box center [221, 108] width 30 height 8
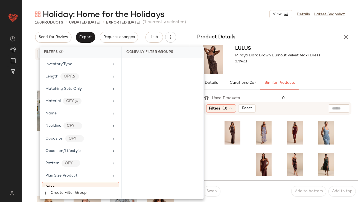
scroll to position [459, 0]
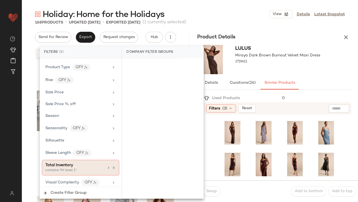
click at [71, 165] on span "Total Inventory" at bounding box center [59, 165] width 28 height 4
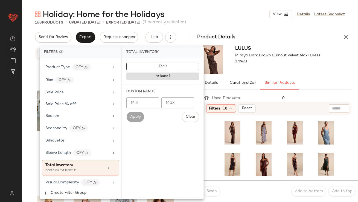
click at [139, 100] on input "Min" at bounding box center [143, 102] width 33 height 11
type input "**"
click at [269, 72] on div "Lulus Miraya Dark Brown Burnout Velvet Maxi Dress 2719611" at bounding box center [278, 59] width 85 height 29
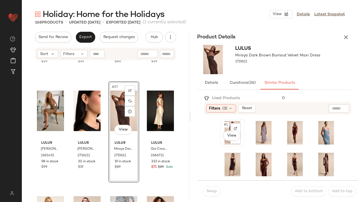
click at [225, 128] on div "#1 View" at bounding box center [233, 133] width 21 height 24
click at [208, 190] on span "Swap" at bounding box center [211, 191] width 11 height 4
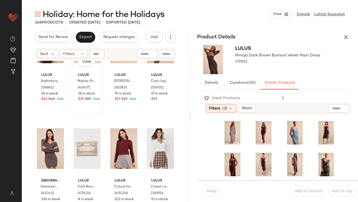
scroll to position [1897, 0]
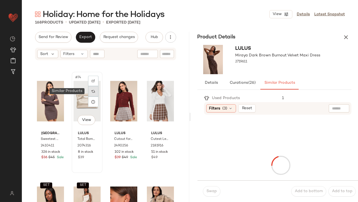
click at [95, 91] on div at bounding box center [93, 91] width 10 height 10
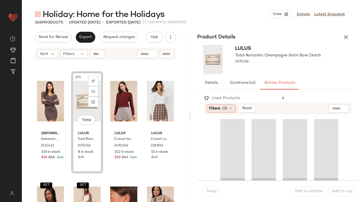
click at [216, 107] on span "Filters" at bounding box center [214, 109] width 11 height 6
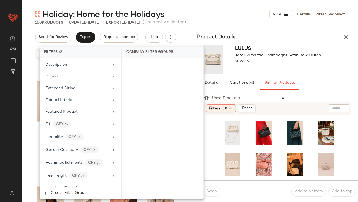
scroll to position [459, 0]
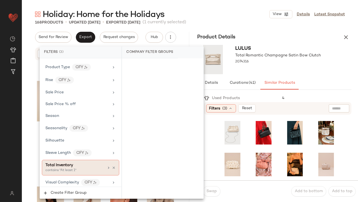
click at [71, 172] on div "Total Inventory contains "At least 1"" at bounding box center [80, 168] width 77 height 16
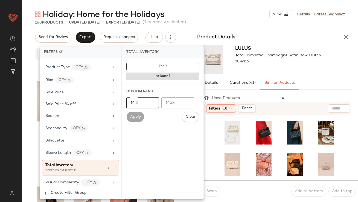
click at [145, 101] on input "Min" at bounding box center [143, 102] width 33 height 11
type input "**"
click at [272, 72] on div "Lulus Total Romantic Champagne Satin Bow Clutch 2074316" at bounding box center [279, 59] width 86 height 29
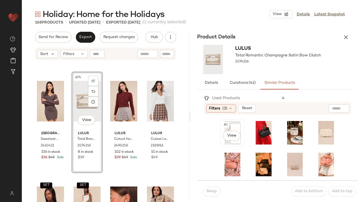
click at [228, 124] on span "#1" at bounding box center [227, 124] width 6 height 5
click at [215, 189] on button "Swap" at bounding box center [212, 191] width 18 height 10
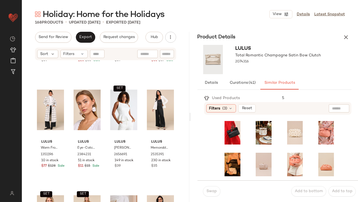
scroll to position [2315, 0]
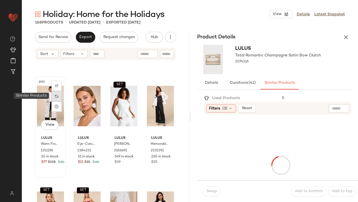
click at [54, 95] on div at bounding box center [56, 96] width 10 height 10
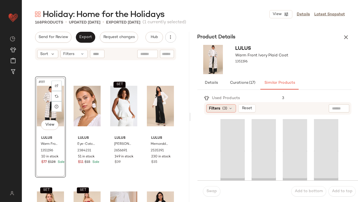
click at [212, 104] on div "Filters (3)" at bounding box center [221, 108] width 30 height 8
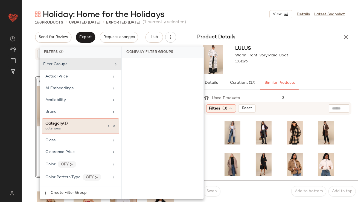
scroll to position [459, 0]
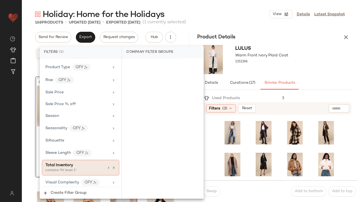
click at [71, 168] on div "contains "At least 1"" at bounding box center [72, 170] width 55 height 5
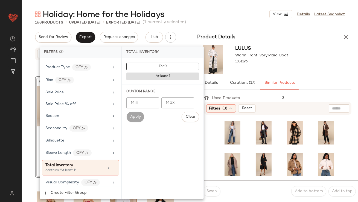
click at [142, 102] on input "Min" at bounding box center [143, 102] width 33 height 11
type input "**"
click at [320, 67] on div "Lulus Warm Front Ivory Plaid Coat 1351196" at bounding box center [275, 60] width 168 height 34
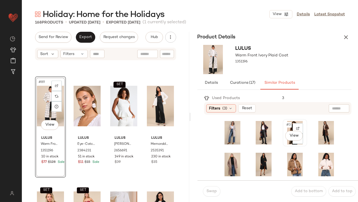
click at [286, 126] on span "#3" at bounding box center [289, 124] width 6 height 5
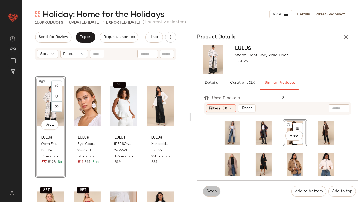
click at [212, 192] on span "Swap" at bounding box center [211, 191] width 11 height 4
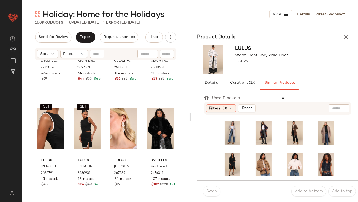
scroll to position [2621, 0]
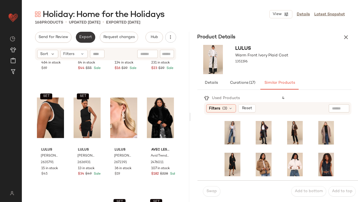
click at [87, 38] on span "Export" at bounding box center [85, 37] width 13 height 4
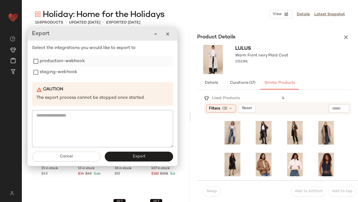
click at [70, 63] on label "production-webhook" at bounding box center [62, 61] width 45 height 11
click at [69, 72] on label "staging-webhook" at bounding box center [59, 72] width 38 height 11
click at [121, 154] on button "Export" at bounding box center [139, 157] width 68 height 10
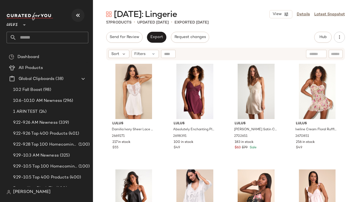
click at [79, 14] on icon "button" at bounding box center [78, 15] width 7 height 7
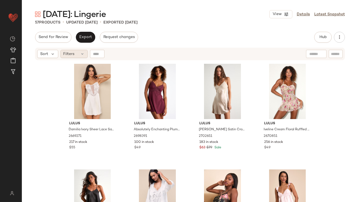
click at [69, 53] on span "Filters" at bounding box center [69, 54] width 11 height 6
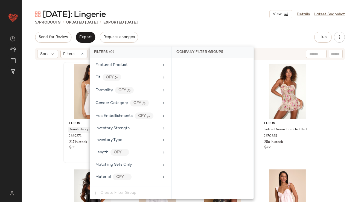
scroll to position [407, 0]
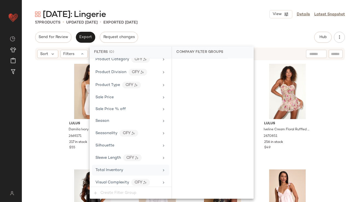
click at [108, 165] on div "Total Inventory" at bounding box center [130, 170] width 77 height 11
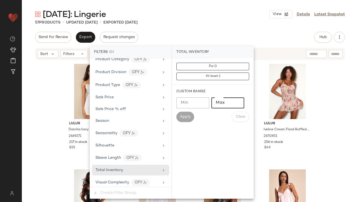
click at [225, 101] on input "Max" at bounding box center [228, 102] width 33 height 11
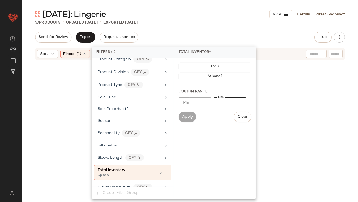
type input "*"
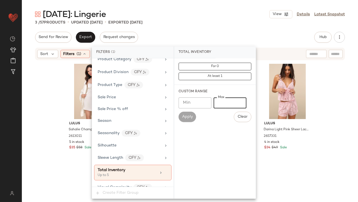
click at [36, 156] on div "Lulus Sahalie Champagne Satin Lace Short Robe 2613011 5 in stock $35 $58 Sale L…" at bounding box center [190, 138] width 337 height 155
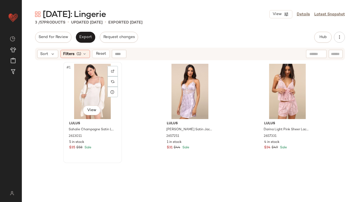
click at [87, 100] on div "#1 View" at bounding box center [92, 91] width 55 height 55
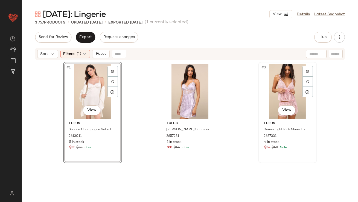
click at [288, 85] on div "#3 View" at bounding box center [287, 91] width 55 height 55
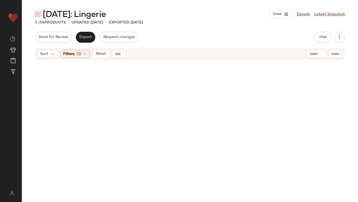
click at [65, 58] on div "Sort Filters (1) Reset" at bounding box center [190, 54] width 310 height 13
click at [66, 54] on span "Filters" at bounding box center [69, 54] width 11 height 6
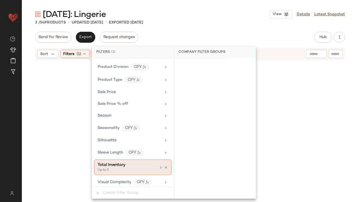
click at [165, 166] on icon at bounding box center [166, 168] width 4 height 4
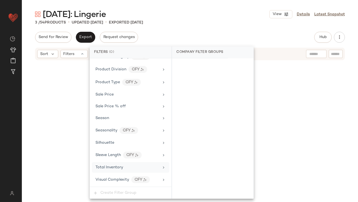
scroll to position [407, 0]
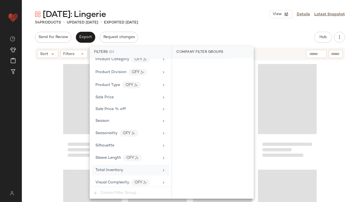
click at [152, 168] on div "Total Inventory" at bounding box center [128, 170] width 64 height 6
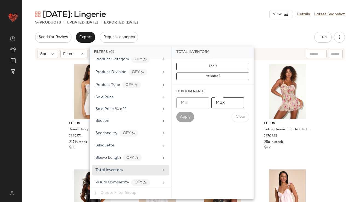
click at [215, 105] on input "Max" at bounding box center [228, 102] width 33 height 11
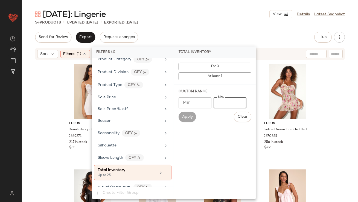
scroll to position [412, 0]
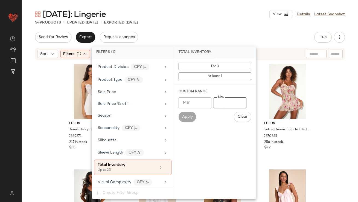
type input "**"
click at [225, 26] on div "Valentine's Day: Lingerie View Details Latest Snapshot 54 Products • updated Oc…" at bounding box center [190, 105] width 337 height 193
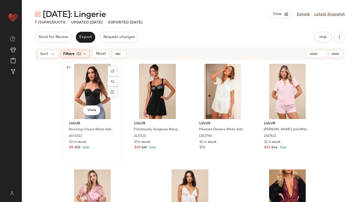
click at [83, 83] on div "#1 View" at bounding box center [92, 91] width 55 height 55
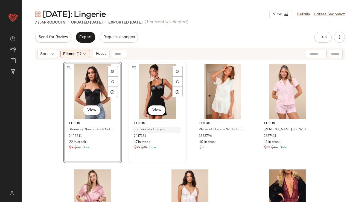
scroll to position [53, 0]
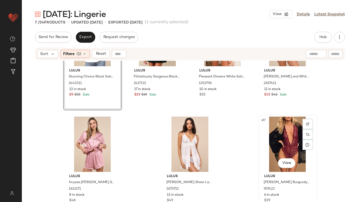
click at [276, 147] on div "#7 View" at bounding box center [287, 144] width 55 height 55
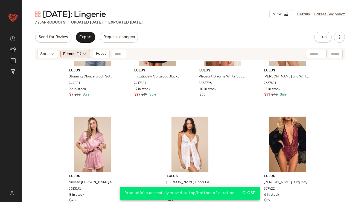
click at [72, 53] on span "Filters" at bounding box center [69, 54] width 11 height 6
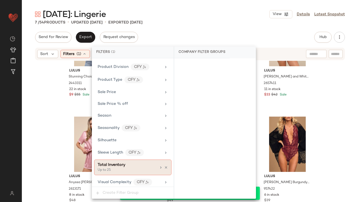
click at [165, 166] on icon at bounding box center [166, 168] width 4 height 4
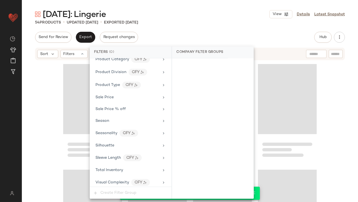
drag, startPoint x: 218, startPoint y: 44, endPoint x: 219, endPoint y: 39, distance: 5.0
click at [218, 43] on div "Send for Review Export Request changes Hub Send for Review External Review Inte…" at bounding box center [190, 117] width 337 height 170
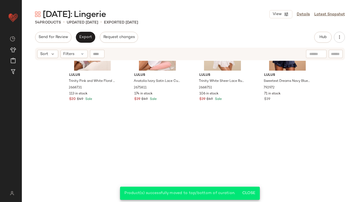
scroll to position [0, 0]
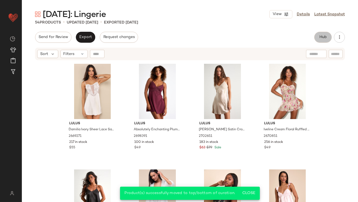
click at [320, 40] on button "Hub" at bounding box center [324, 37] width 18 height 11
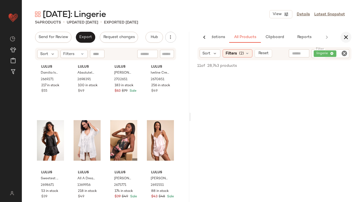
click at [346, 36] on icon "button" at bounding box center [346, 37] width 7 height 7
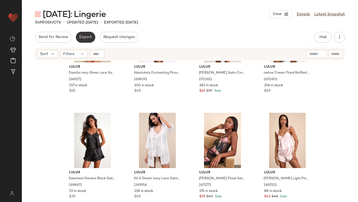
click at [88, 40] on button "Export" at bounding box center [85, 37] width 19 height 11
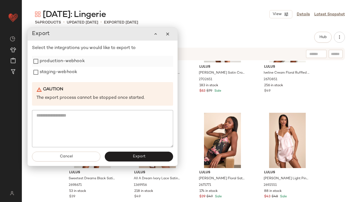
click at [77, 62] on label "production-webhook" at bounding box center [62, 61] width 45 height 11
click at [71, 73] on label "staging-webhook" at bounding box center [59, 72] width 38 height 11
click at [131, 157] on button "Export" at bounding box center [139, 157] width 68 height 10
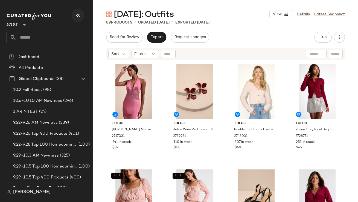
click at [76, 12] on button "button" at bounding box center [77, 15] width 13 height 13
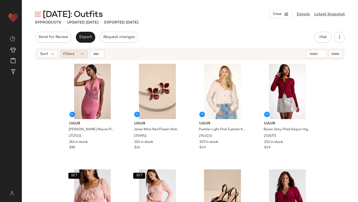
click at [68, 53] on span "Filters" at bounding box center [69, 54] width 11 height 6
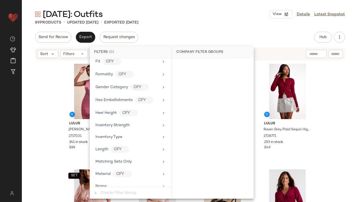
scroll to position [432, 0]
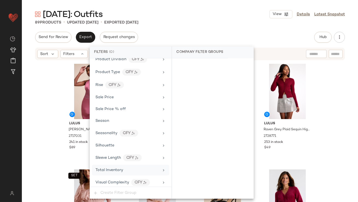
click at [113, 168] on span "Total Inventory" at bounding box center [110, 170] width 28 height 4
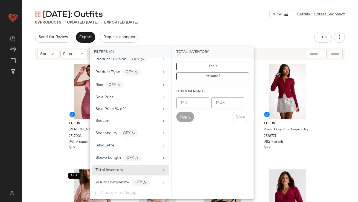
click at [224, 105] on input "Max" at bounding box center [228, 102] width 33 height 11
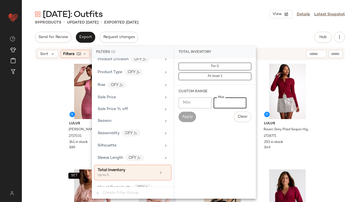
type input "*"
click at [213, 24] on div "89 Products • updated [DATE] • Exported [DATE]" at bounding box center [190, 22] width 337 height 5
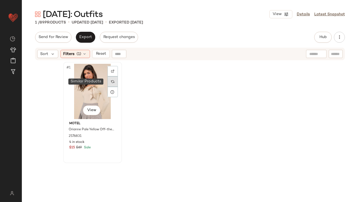
click at [112, 80] on img at bounding box center [112, 81] width 3 height 3
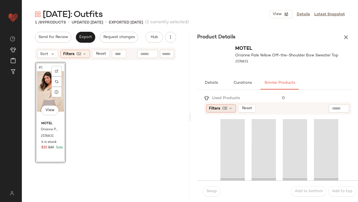
click at [216, 106] on span "Filters" at bounding box center [214, 109] width 11 height 6
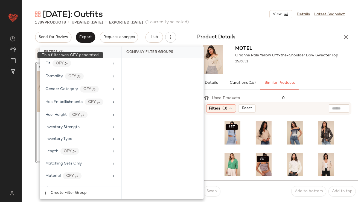
scroll to position [459, 0]
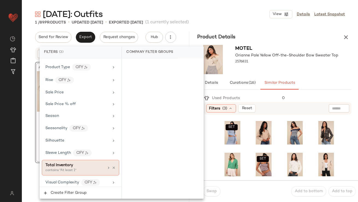
click at [55, 160] on div "Total Inventory contains "At least 1"" at bounding box center [80, 168] width 77 height 16
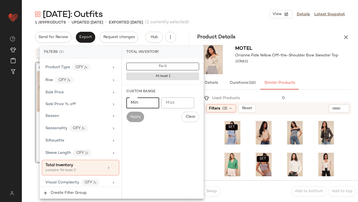
click at [149, 102] on input "Min" at bounding box center [143, 102] width 33 height 11
type input "**"
click at [282, 69] on div at bounding box center [287, 67] width 103 height 4
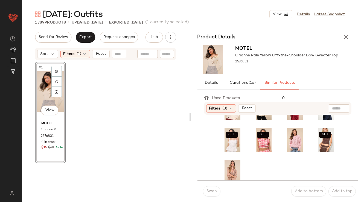
scroll to position [156, 0]
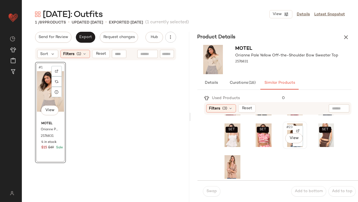
click at [286, 127] on span "#23" at bounding box center [290, 127] width 8 height 5
click at [214, 193] on span "Swap" at bounding box center [211, 191] width 11 height 4
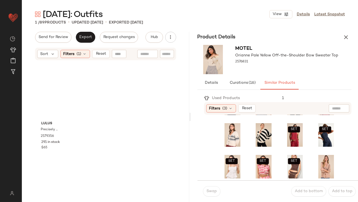
scroll to position [125, 0]
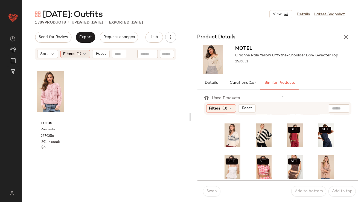
click at [86, 56] on div "Filters (1)" at bounding box center [76, 54] width 30 height 8
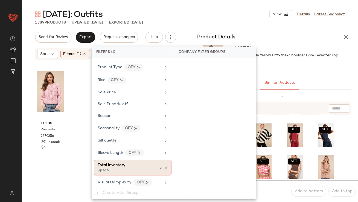
click at [164, 166] on icon at bounding box center [166, 168] width 4 height 4
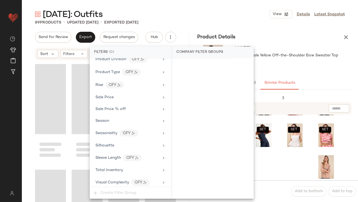
click at [349, 35] on icon "button" at bounding box center [346, 37] width 7 height 7
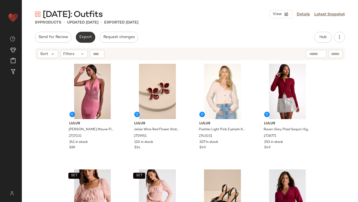
click at [81, 34] on button "Export" at bounding box center [85, 37] width 19 height 11
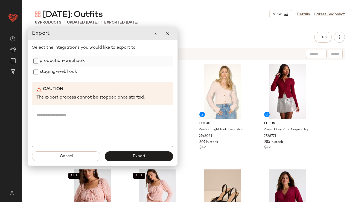
click at [74, 63] on label "production-webhook" at bounding box center [62, 61] width 45 height 11
click at [73, 73] on label "staging-webhook" at bounding box center [59, 72] width 38 height 11
click at [122, 163] on div "Cancel Export" at bounding box center [103, 156] width 150 height 19
click at [122, 159] on button "Export" at bounding box center [139, 156] width 68 height 10
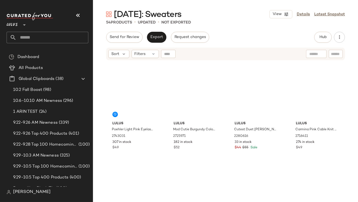
click at [79, 17] on icon "button" at bounding box center [78, 15] width 7 height 7
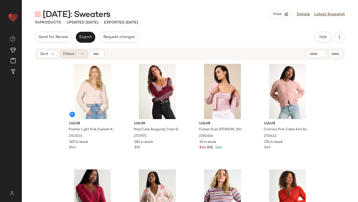
click at [82, 53] on icon at bounding box center [83, 54] width 4 height 4
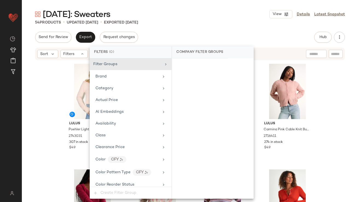
scroll to position [395, 0]
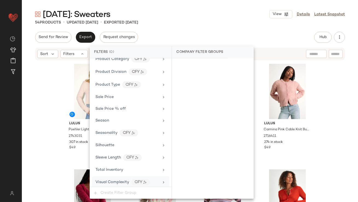
click at [115, 176] on div "Visual Complexity CFY" at bounding box center [130, 182] width 77 height 12
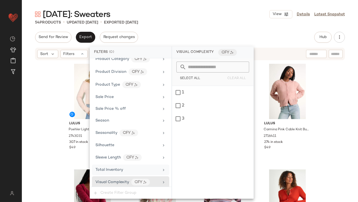
click at [115, 168] on span "Total Inventory" at bounding box center [110, 170] width 28 height 4
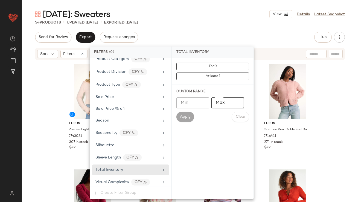
click at [229, 107] on input "Max" at bounding box center [228, 102] width 33 height 11
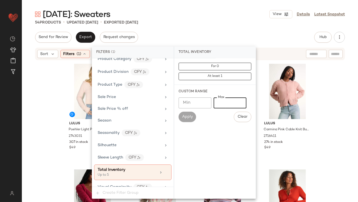
type input "*"
click at [213, 23] on div "54 Products • updated Oct 8th • Exported Oct 8th" at bounding box center [190, 22] width 337 height 5
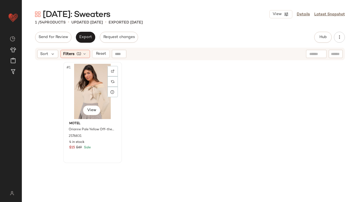
click at [82, 76] on div "#1 View" at bounding box center [92, 91] width 55 height 55
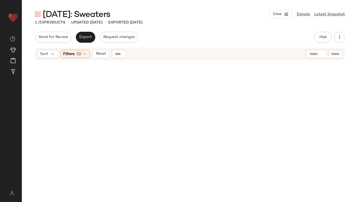
click at [79, 59] on div "Sort Filters (1) Reset" at bounding box center [190, 54] width 310 height 13
click at [78, 54] on span "(1)" at bounding box center [79, 54] width 5 height 6
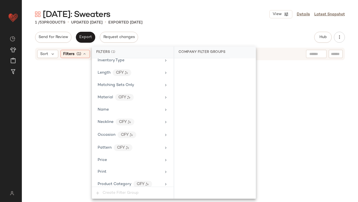
scroll to position [400, 0]
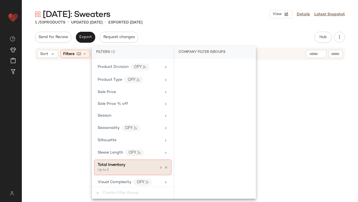
click at [109, 168] on div "Up to 5" at bounding box center [125, 170] width 55 height 5
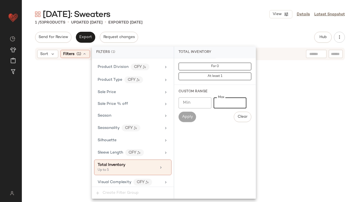
click at [217, 104] on input "*" at bounding box center [230, 102] width 33 height 11
type input "**"
click at [230, 22] on div "1 / 53 Products • updated Oct 10th • Exported Oct 8th" at bounding box center [190, 22] width 337 height 5
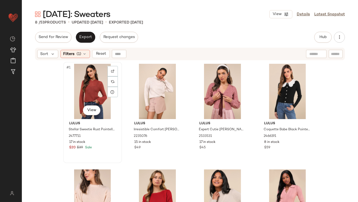
click at [91, 73] on div "#1 View" at bounding box center [92, 91] width 55 height 55
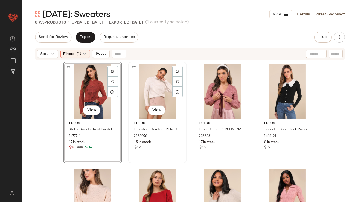
scroll to position [53, 0]
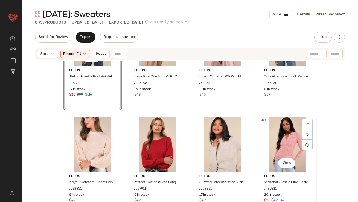
click at [280, 131] on div "#8 View" at bounding box center [287, 144] width 55 height 55
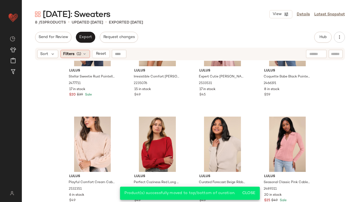
click at [73, 53] on span "Filters" at bounding box center [69, 54] width 11 height 6
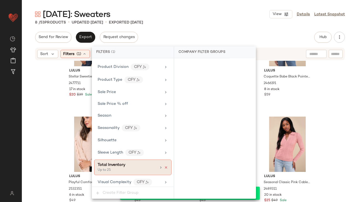
click at [166, 166] on icon at bounding box center [166, 168] width 4 height 4
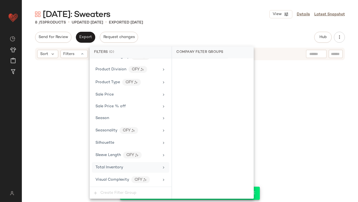
scroll to position [395, 0]
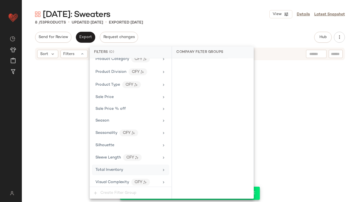
click at [228, 7] on main "Valentine's Day: Sweaters View Details Latest Snapshot 8 / 53 Products • update…" at bounding box center [179, 101] width 358 height 202
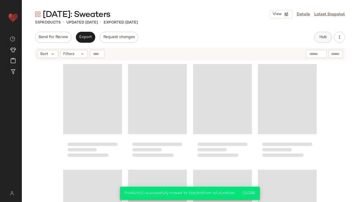
scroll to position [1326, 0]
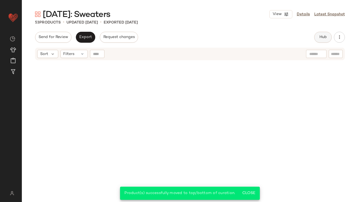
click at [326, 33] on button "Hub" at bounding box center [324, 37] width 18 height 11
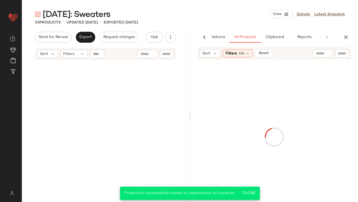
scroll to position [0, 0]
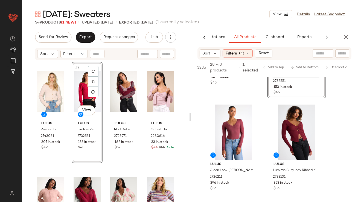
scroll to position [80, 0]
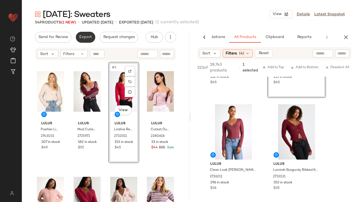
click at [83, 36] on span "Export" at bounding box center [85, 37] width 13 height 4
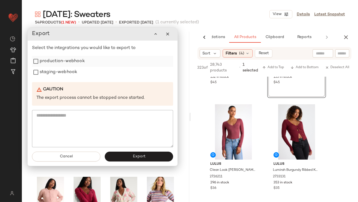
click at [88, 62] on div "production-webhook" at bounding box center [102, 61] width 141 height 11
click at [75, 67] on label "staging-webhook" at bounding box center [59, 72] width 38 height 11
click at [75, 62] on label "production-webhook" at bounding box center [61, 61] width 45 height 11
click at [139, 153] on button "Export" at bounding box center [139, 157] width 68 height 10
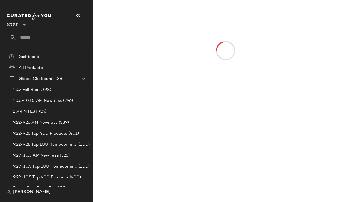
click at [79, 16] on icon "button" at bounding box center [78, 15] width 7 height 7
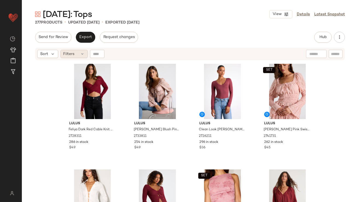
click at [77, 56] on div "Filters" at bounding box center [74, 54] width 27 height 8
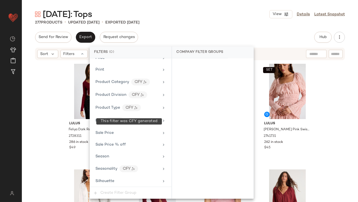
scroll to position [420, 0]
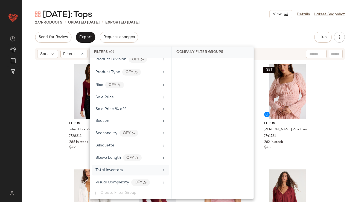
click at [105, 170] on div "Total Inventory" at bounding box center [110, 170] width 28 height 6
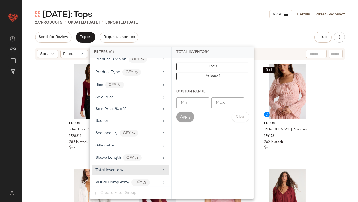
click at [228, 99] on input "Max" at bounding box center [228, 102] width 33 height 11
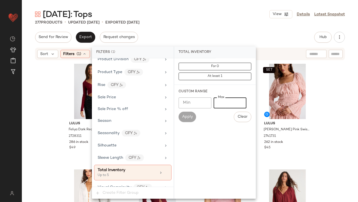
type input "*"
click at [231, 21] on div "277 Products • updated [DATE] • Exported [DATE]" at bounding box center [190, 22] width 337 height 5
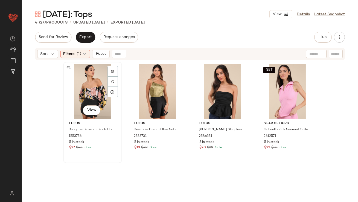
click at [85, 80] on div "#1 View" at bounding box center [92, 91] width 55 height 55
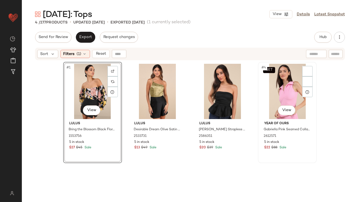
click at [272, 92] on div "SET #4 View" at bounding box center [287, 91] width 55 height 55
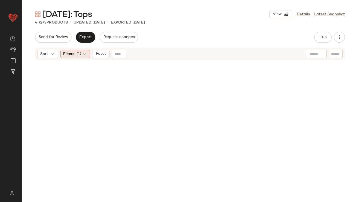
click at [73, 56] on span "Filters" at bounding box center [69, 54] width 11 height 6
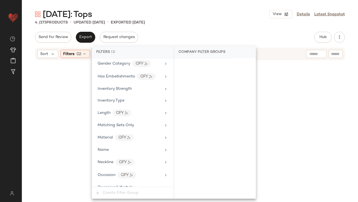
scroll to position [424, 0]
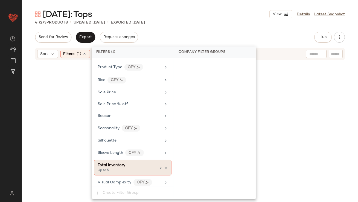
click at [138, 165] on div "Total Inventory" at bounding box center [127, 165] width 59 height 6
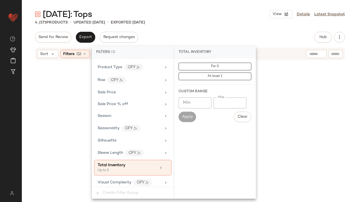
click at [218, 102] on input "*" at bounding box center [230, 102] width 33 height 11
type input "**"
click at [244, 31] on div "[DATE]: Tops View Details Latest Snapshot 4 / 273 Products • updated [DATE] • E…" at bounding box center [190, 105] width 337 height 193
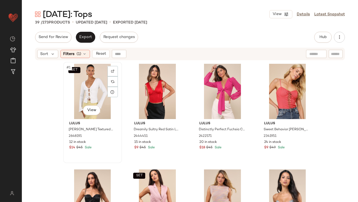
click at [67, 94] on div "SET #1 View" at bounding box center [92, 91] width 55 height 55
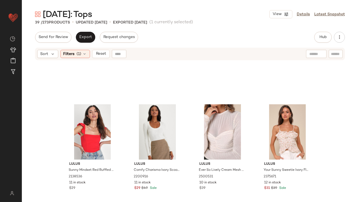
scroll to position [903, 0]
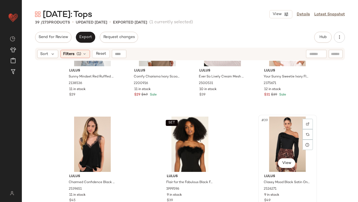
click at [286, 147] on div "#39 View" at bounding box center [287, 144] width 55 height 55
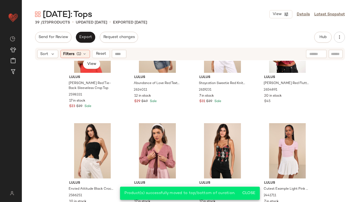
scroll to position [361, 0]
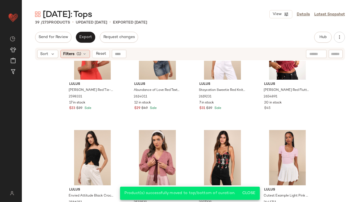
click at [81, 56] on span "(1)" at bounding box center [79, 54] width 5 height 6
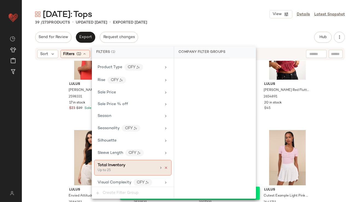
click at [165, 166] on icon at bounding box center [166, 168] width 4 height 4
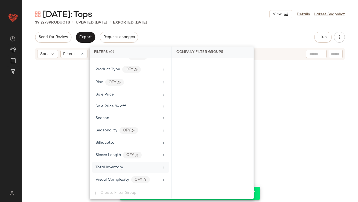
scroll to position [420, 0]
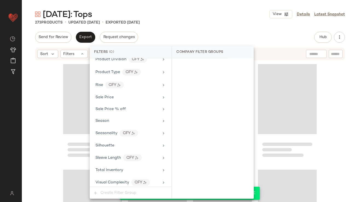
click at [213, 8] on main "[DATE]: Tops View Details Latest Snapshot 273 Products • updated [DATE] • Expor…" at bounding box center [179, 101] width 358 height 202
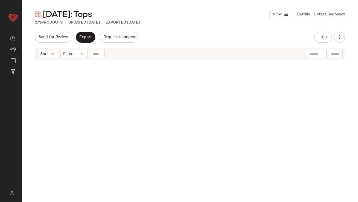
scroll to position [7139, 0]
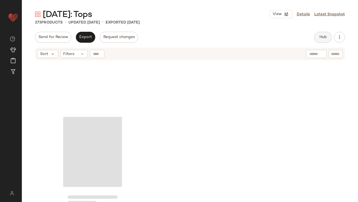
click at [323, 37] on span "Hub" at bounding box center [324, 37] width 8 height 4
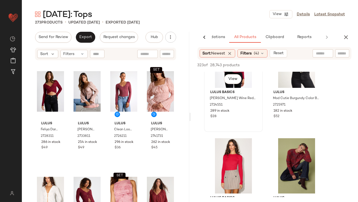
scroll to position [371, 0]
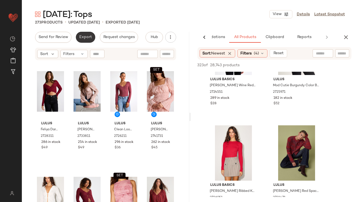
click at [85, 34] on button "Export" at bounding box center [85, 37] width 19 height 11
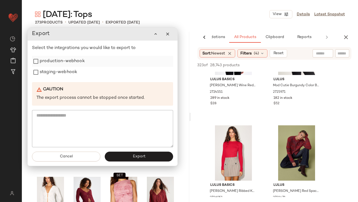
click at [72, 66] on label "production-webhook" at bounding box center [62, 61] width 45 height 11
click at [69, 73] on label "staging-webhook" at bounding box center [59, 72] width 38 height 11
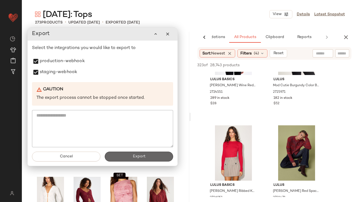
click at [142, 157] on span "Export" at bounding box center [139, 156] width 13 height 4
